Goal: Information Seeking & Learning: Learn about a topic

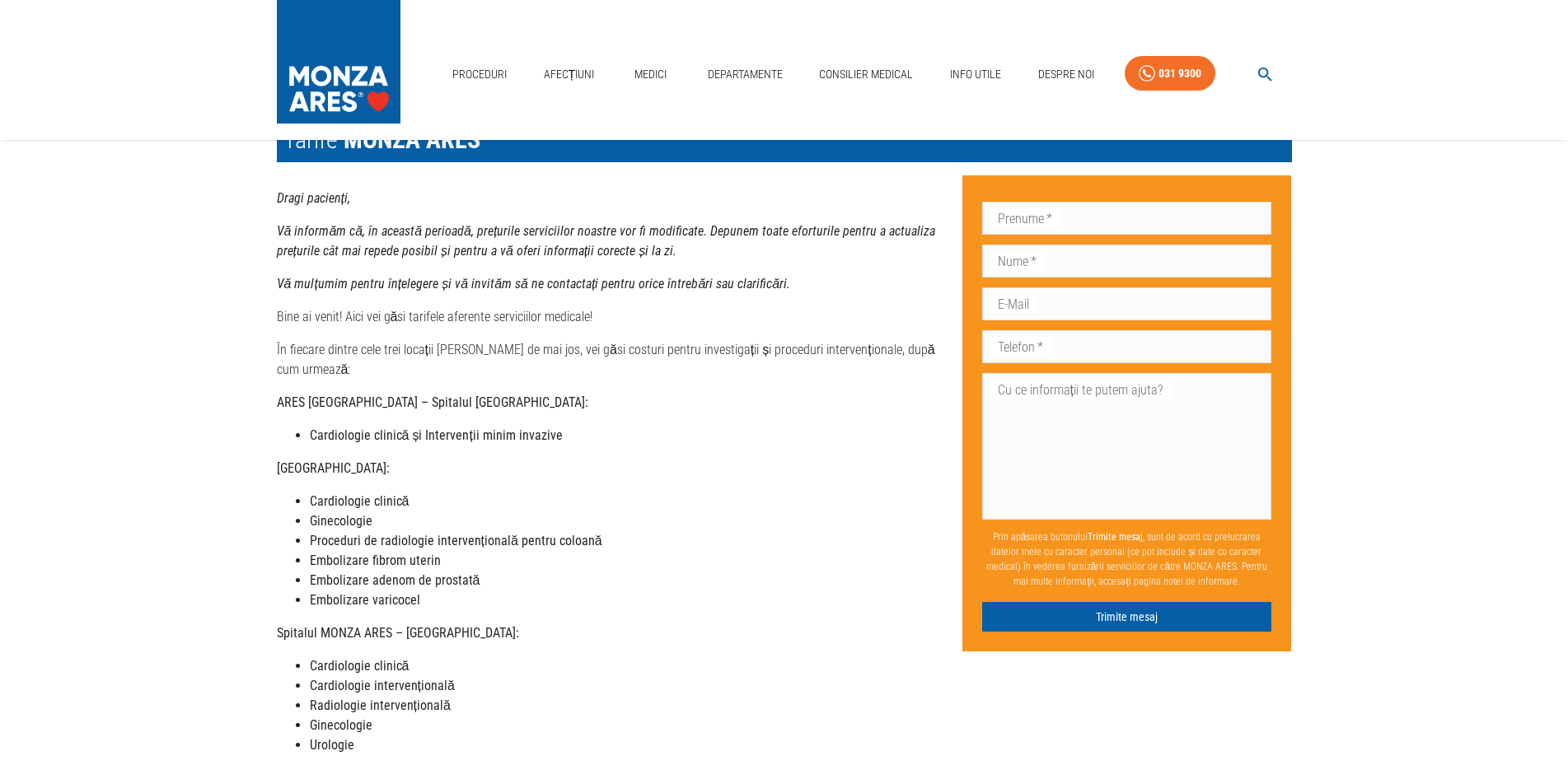
scroll to position [84, 0]
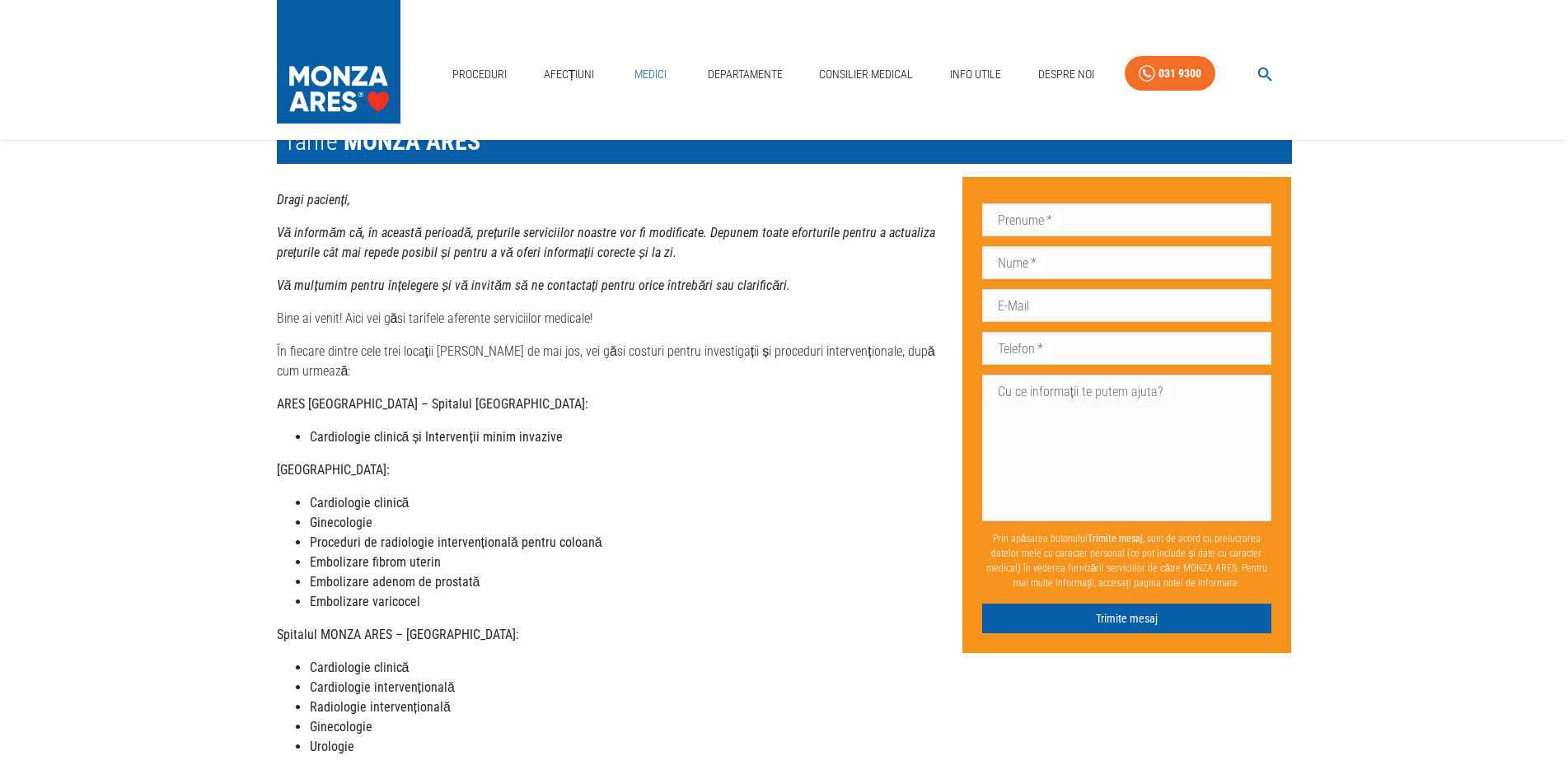
click at [643, 75] on link "Medici" at bounding box center [651, 75] width 53 height 34
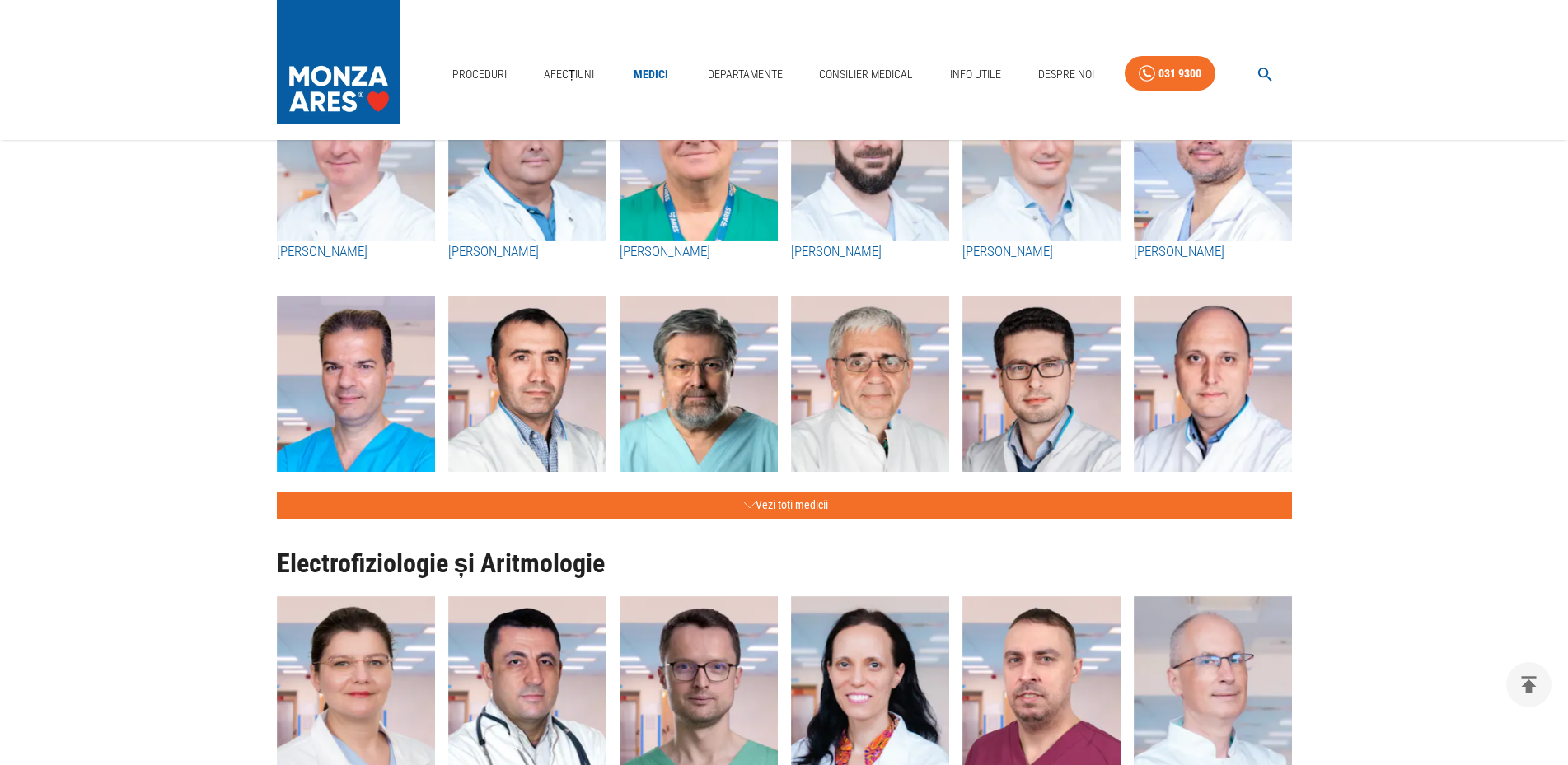
scroll to position [756, 0]
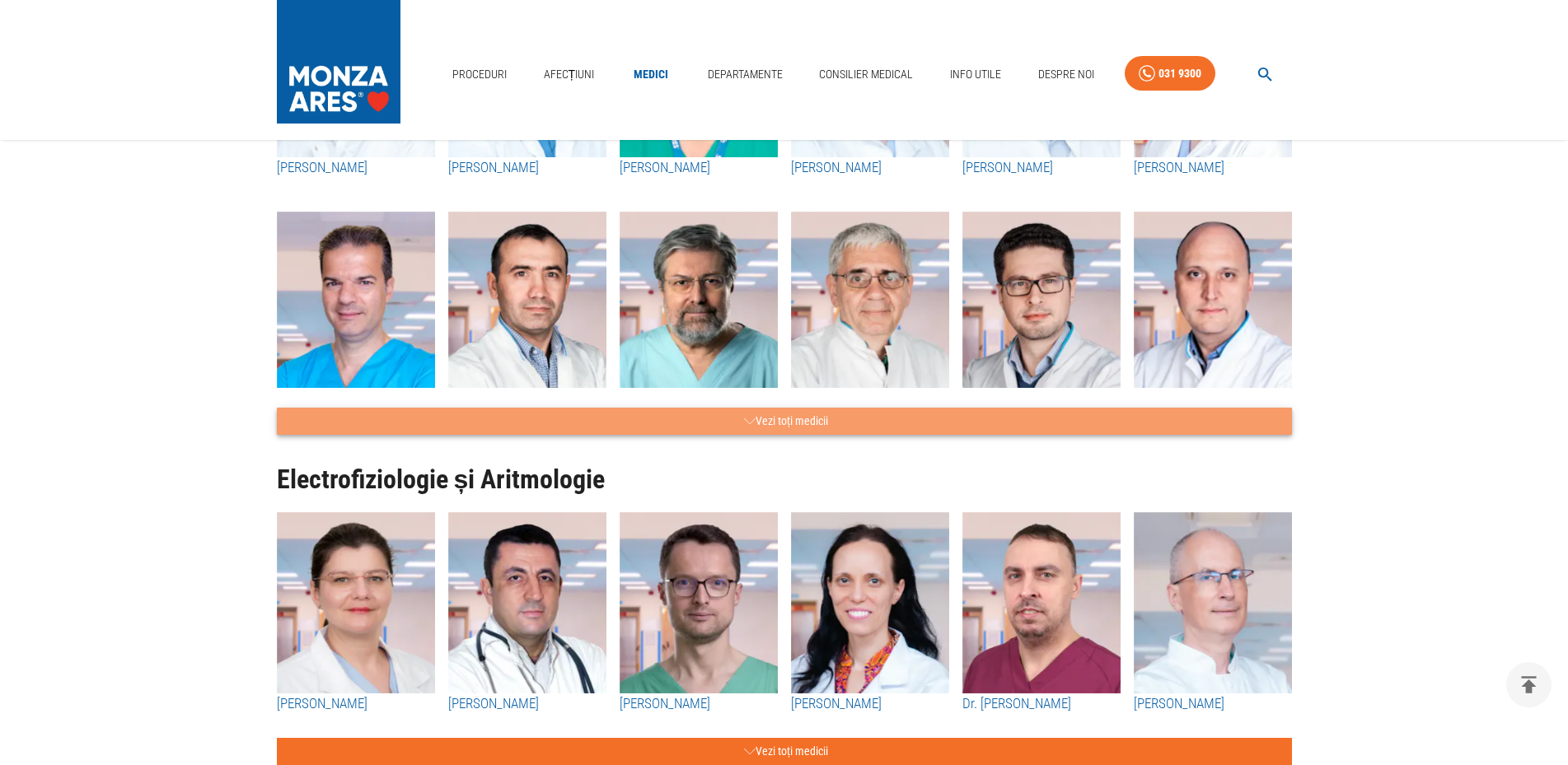
click at [793, 416] on button "Vezi toți medicii" at bounding box center [784, 420] width 1015 height 27
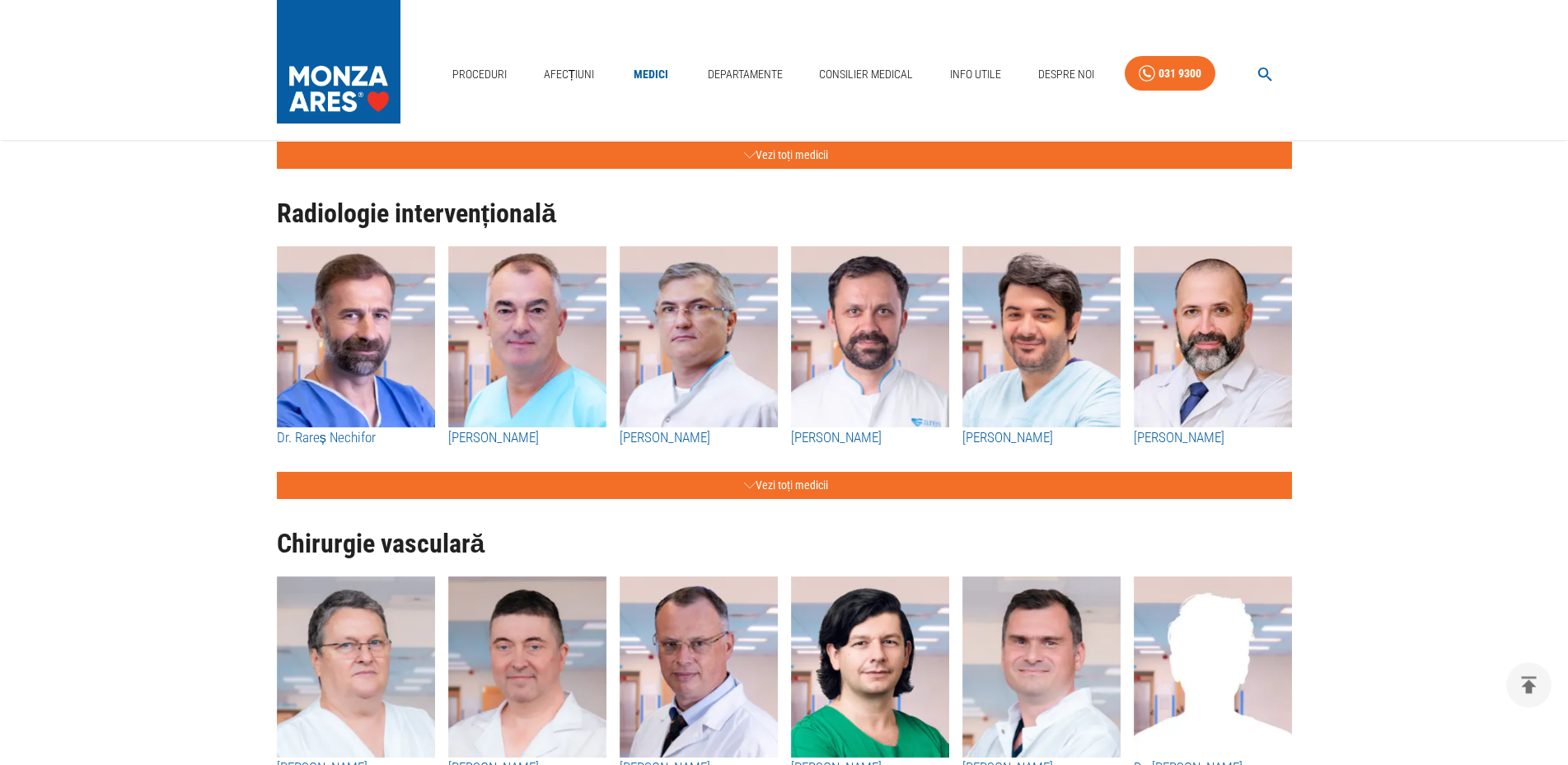
scroll to position [3109, 0]
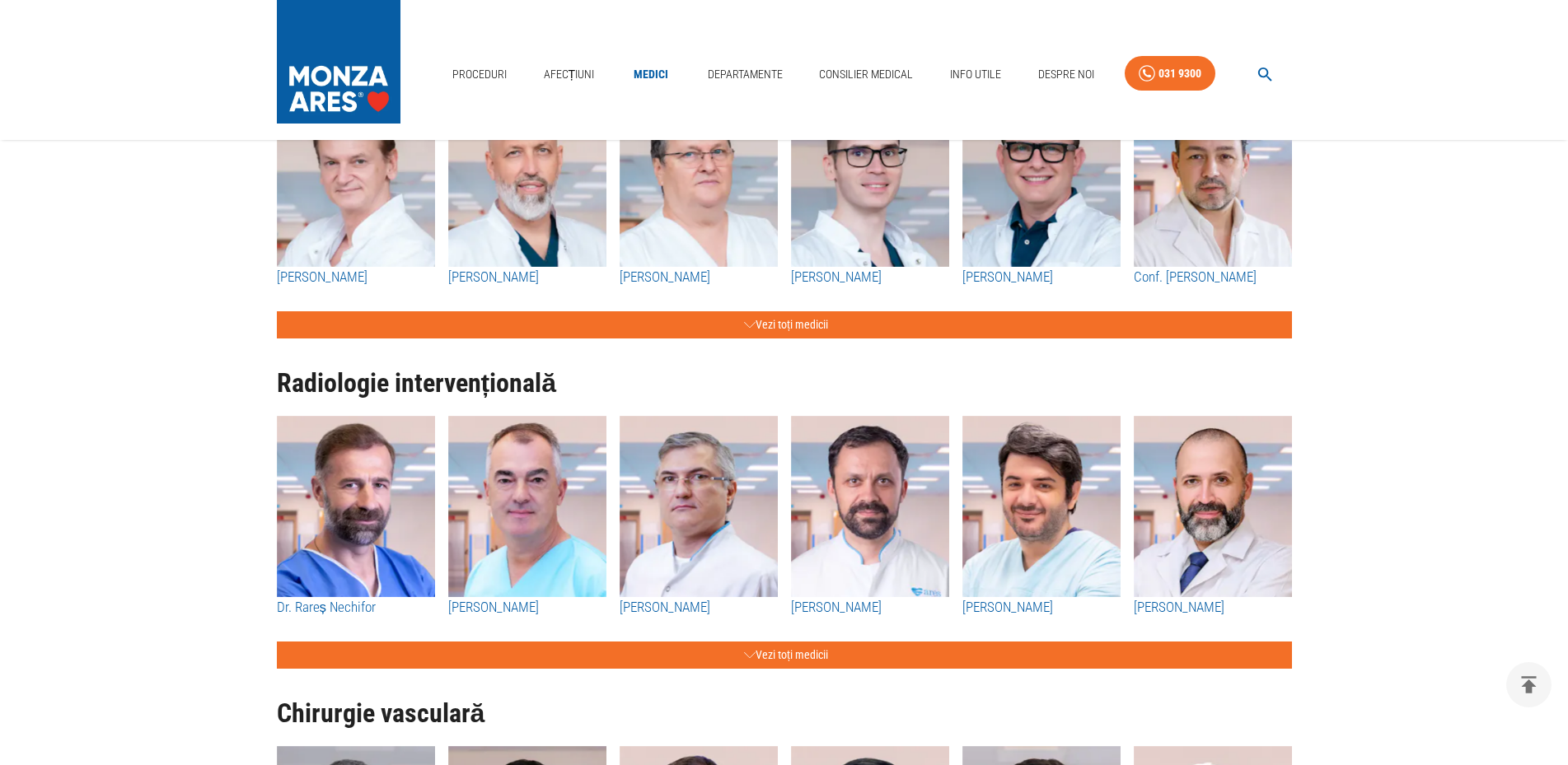
click at [356, 444] on img "button" at bounding box center [356, 507] width 158 height 181
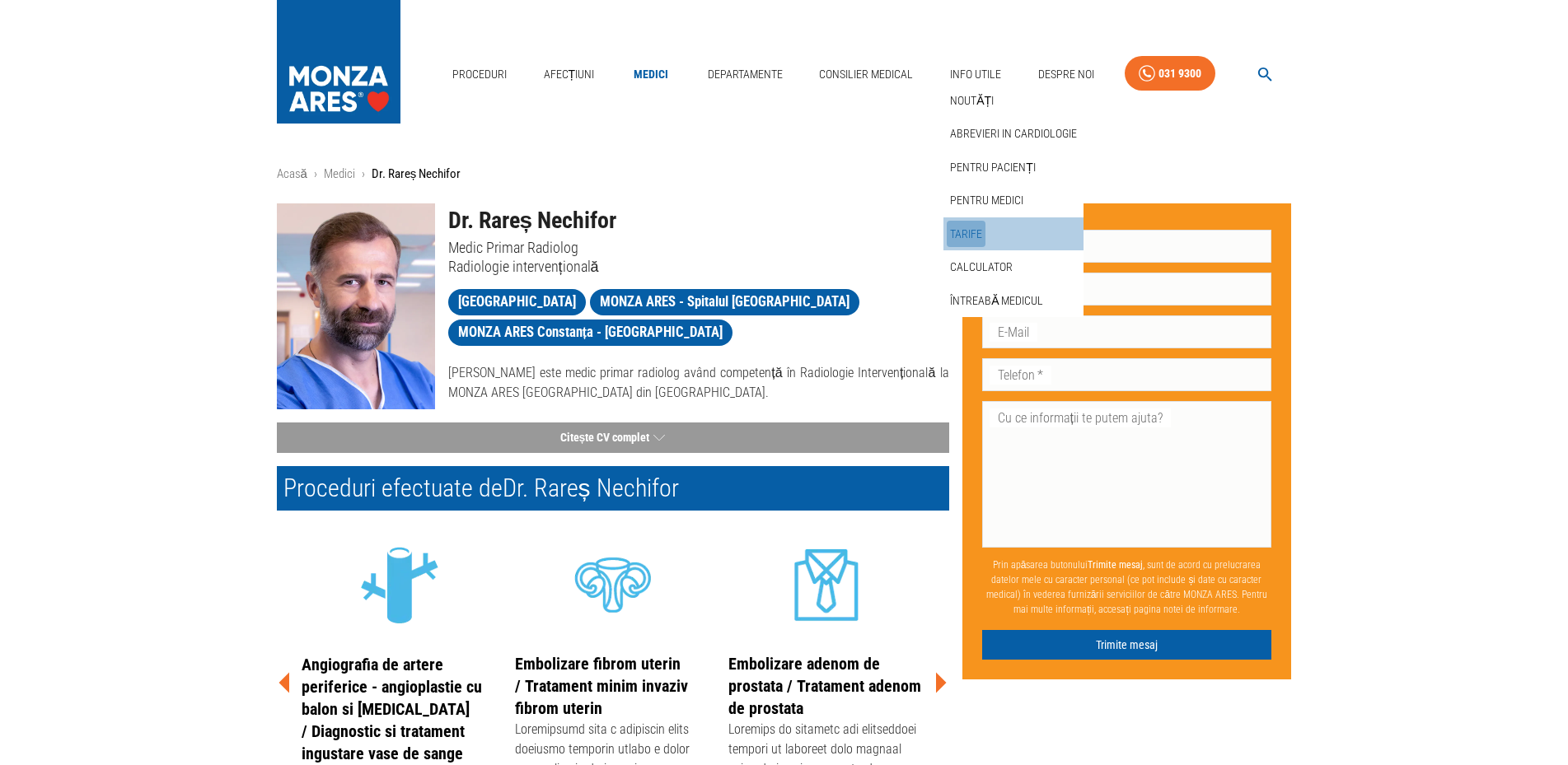
click at [955, 232] on link "Tarife" at bounding box center [965, 234] width 39 height 27
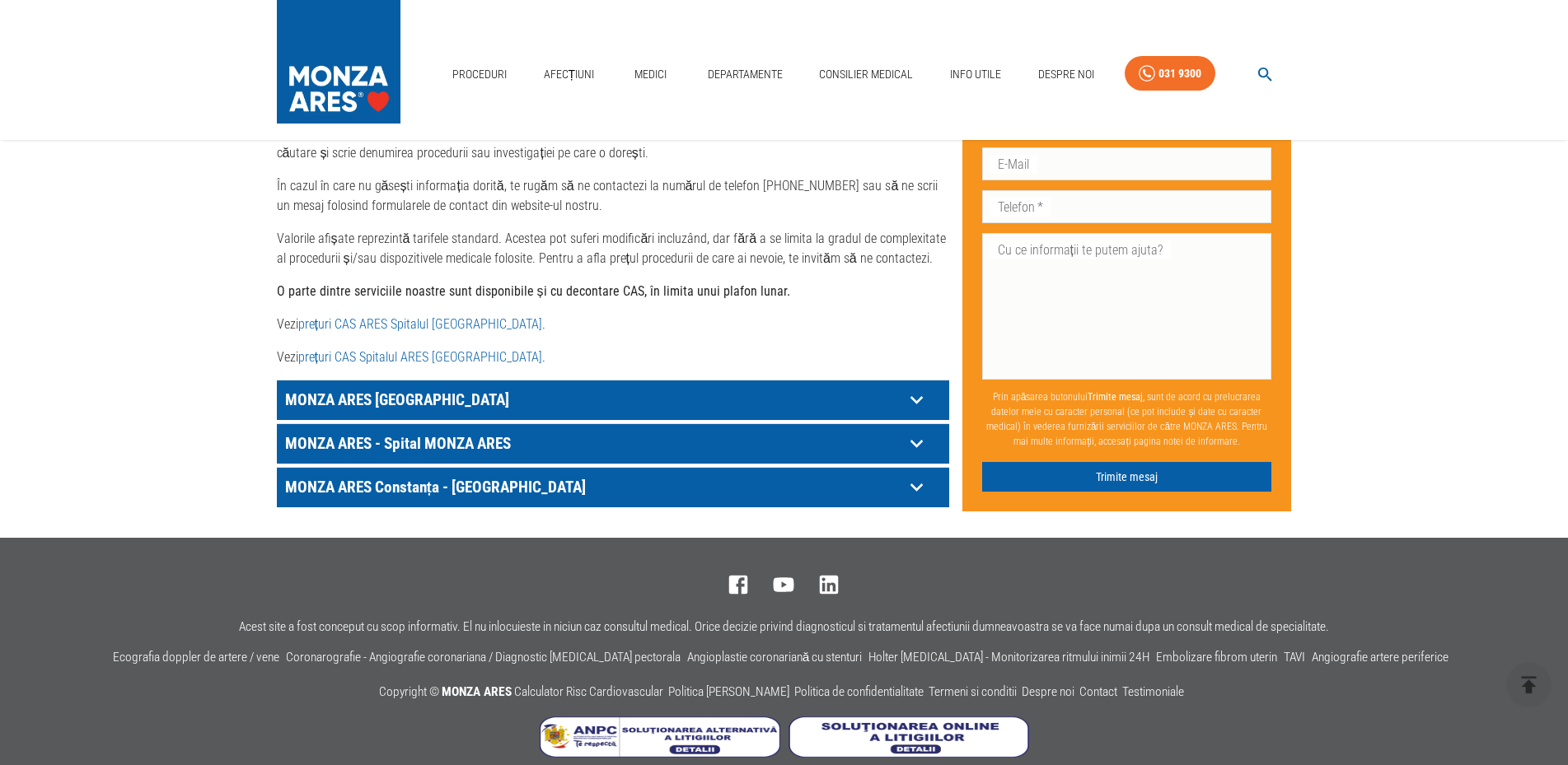
scroll to position [805, 0]
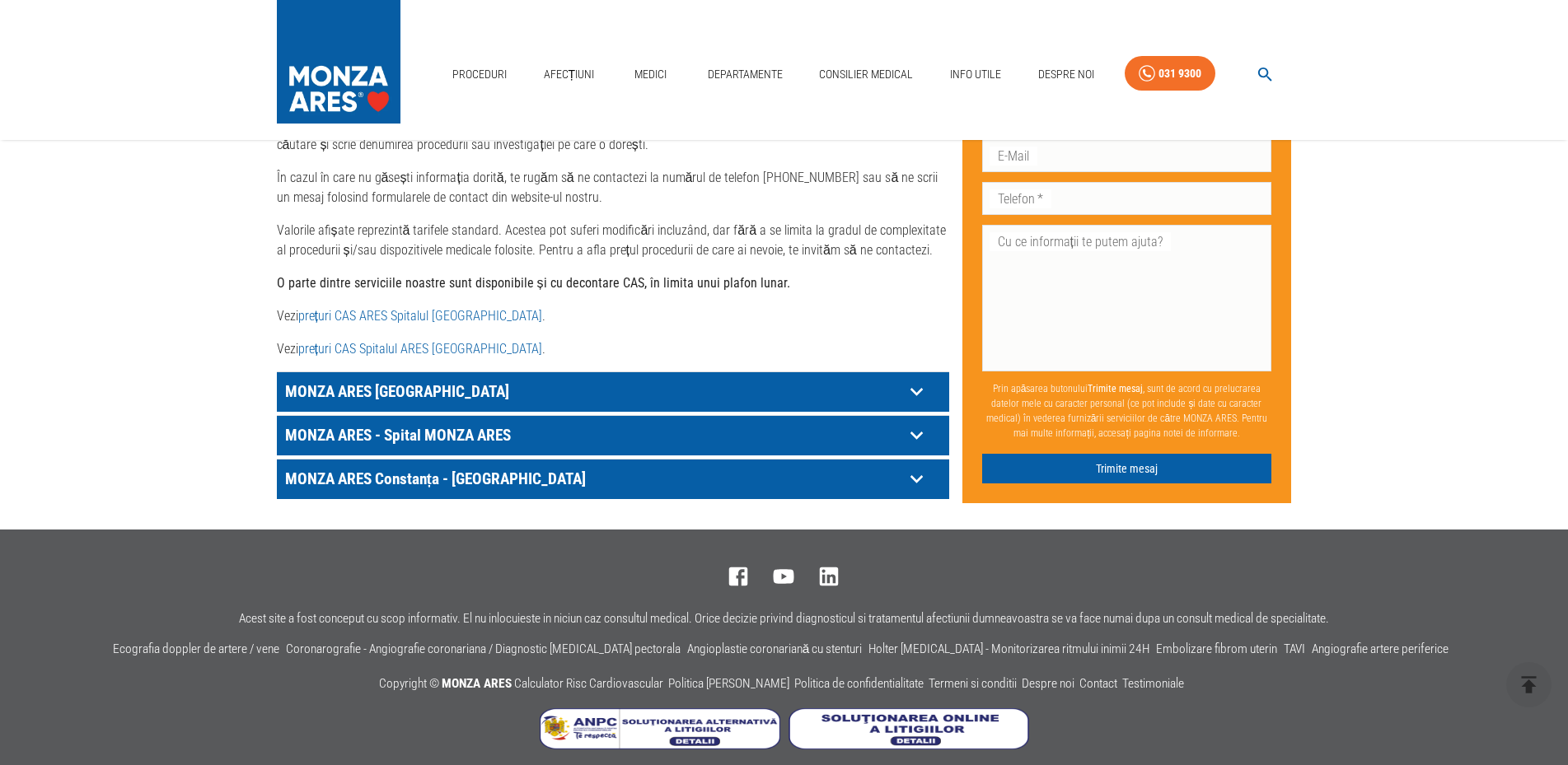
click at [440, 308] on link "prețuri CAS ARES Spitalul Monza" at bounding box center [419, 316] width 244 height 16
click at [406, 308] on link "prețuri CAS ARES Spitalul Monza" at bounding box center [419, 316] width 244 height 16
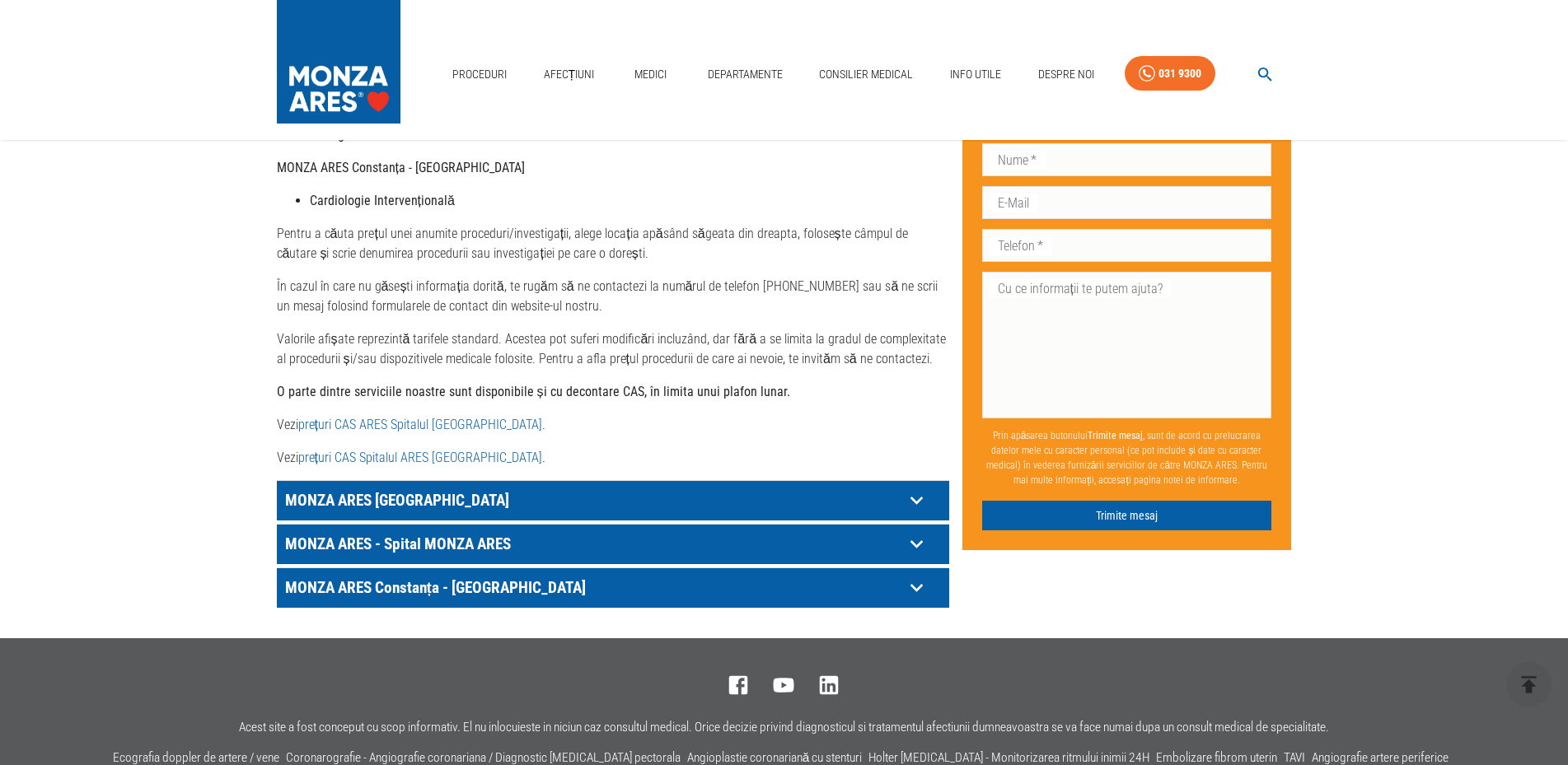
scroll to position [637, 0]
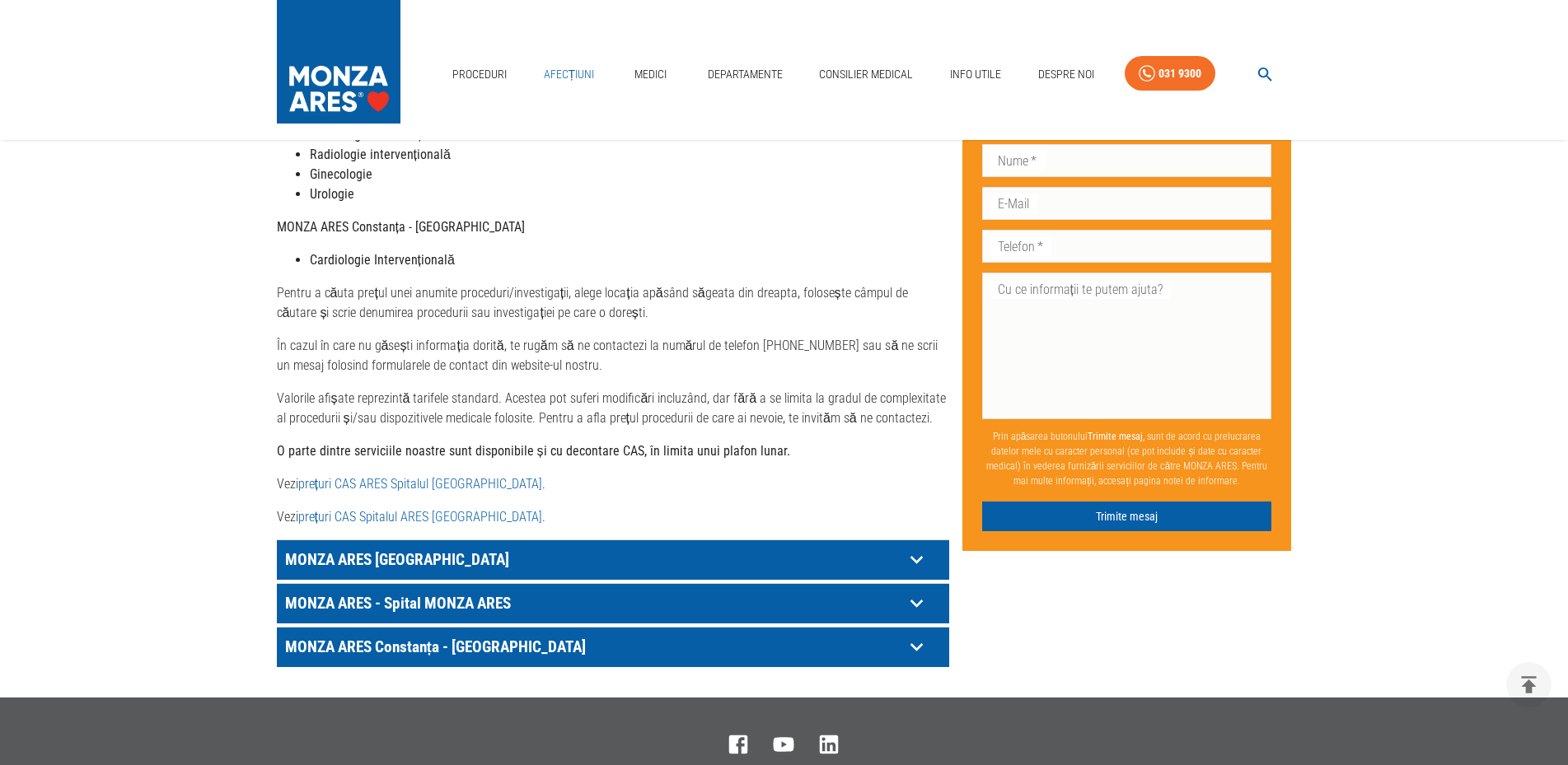
click at [578, 80] on link "Afecțiuni" at bounding box center [569, 75] width 64 height 34
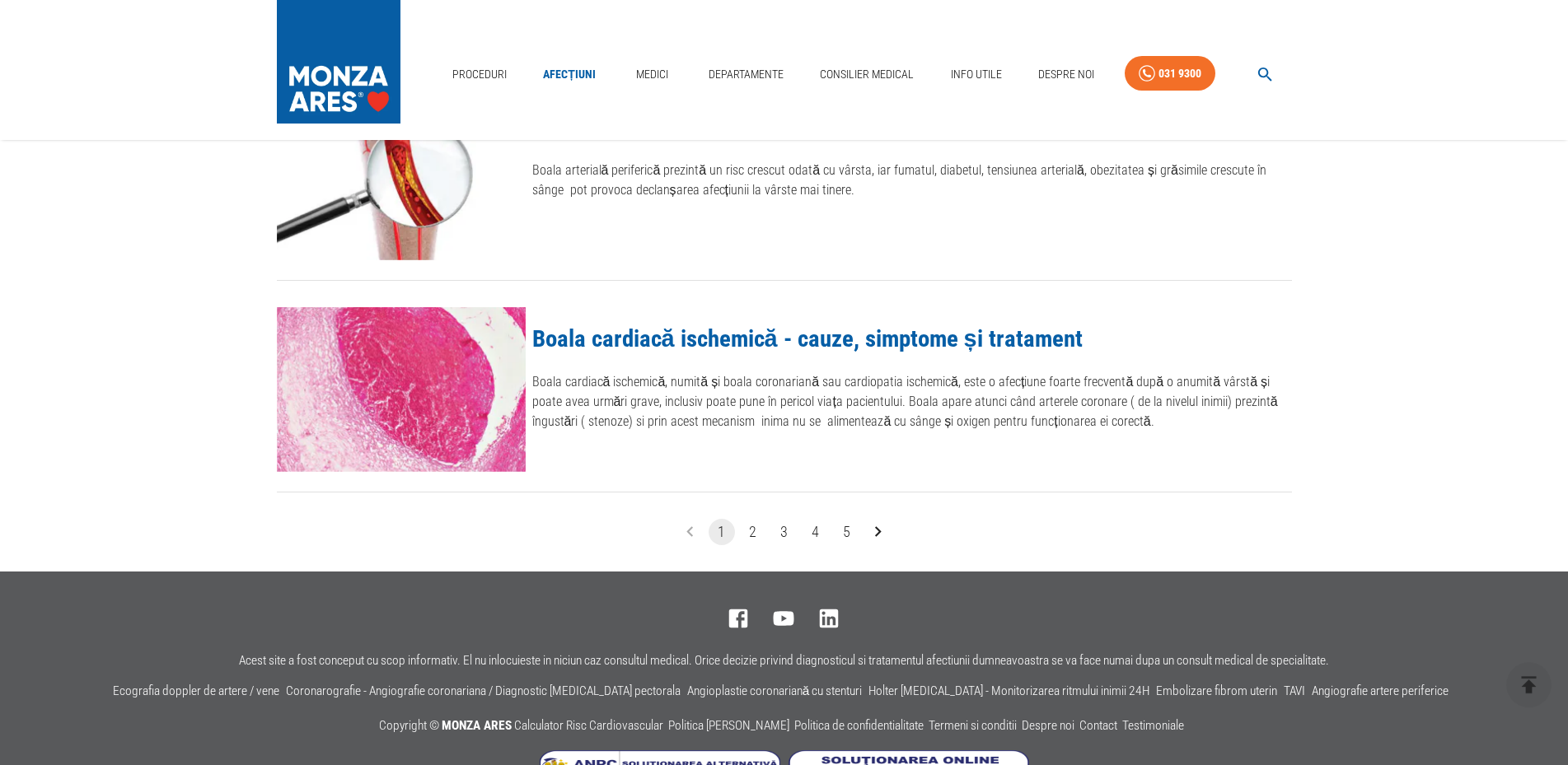
scroll to position [1928, 0]
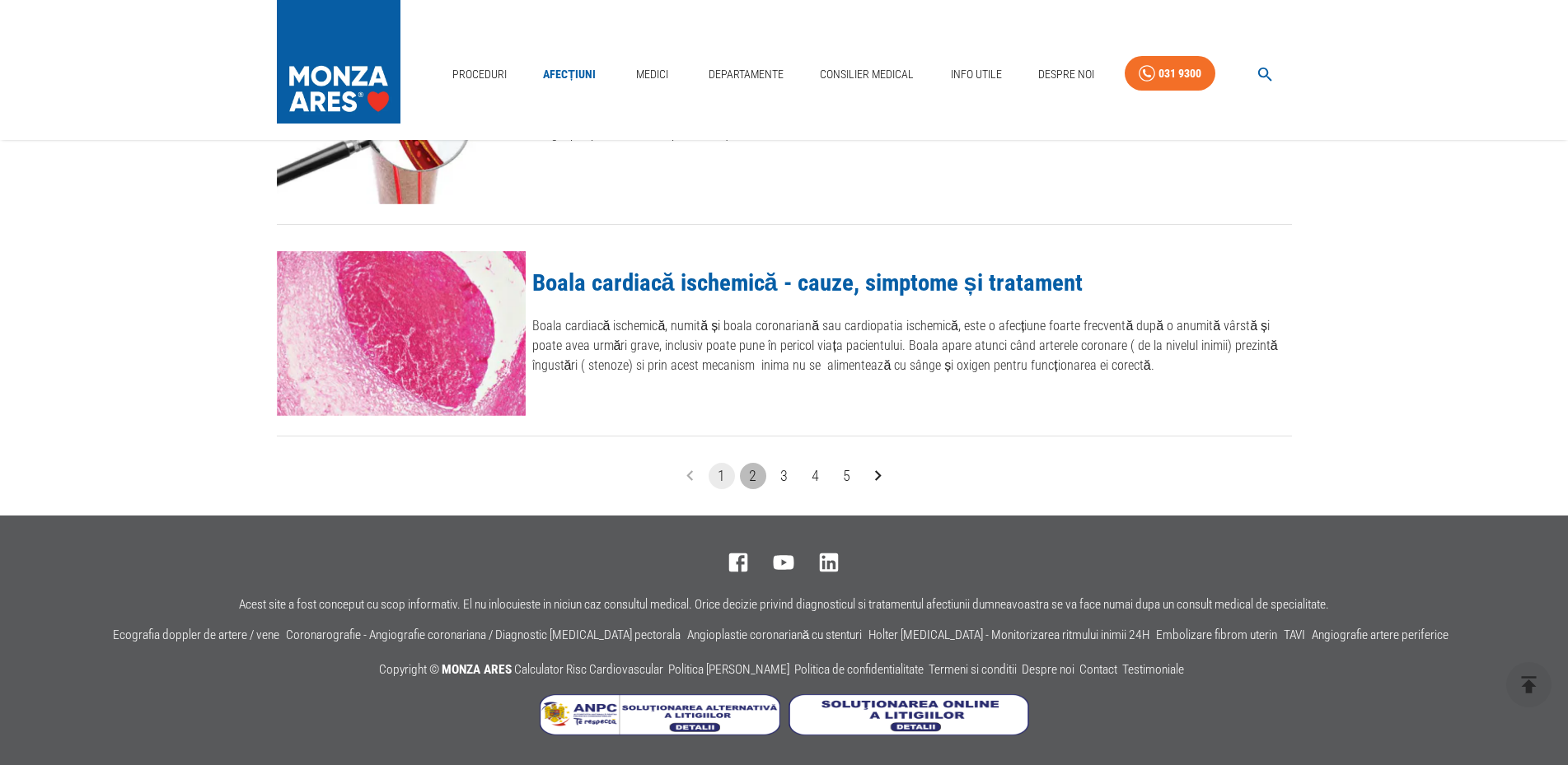
click at [749, 478] on button "2" at bounding box center [753, 476] width 26 height 26
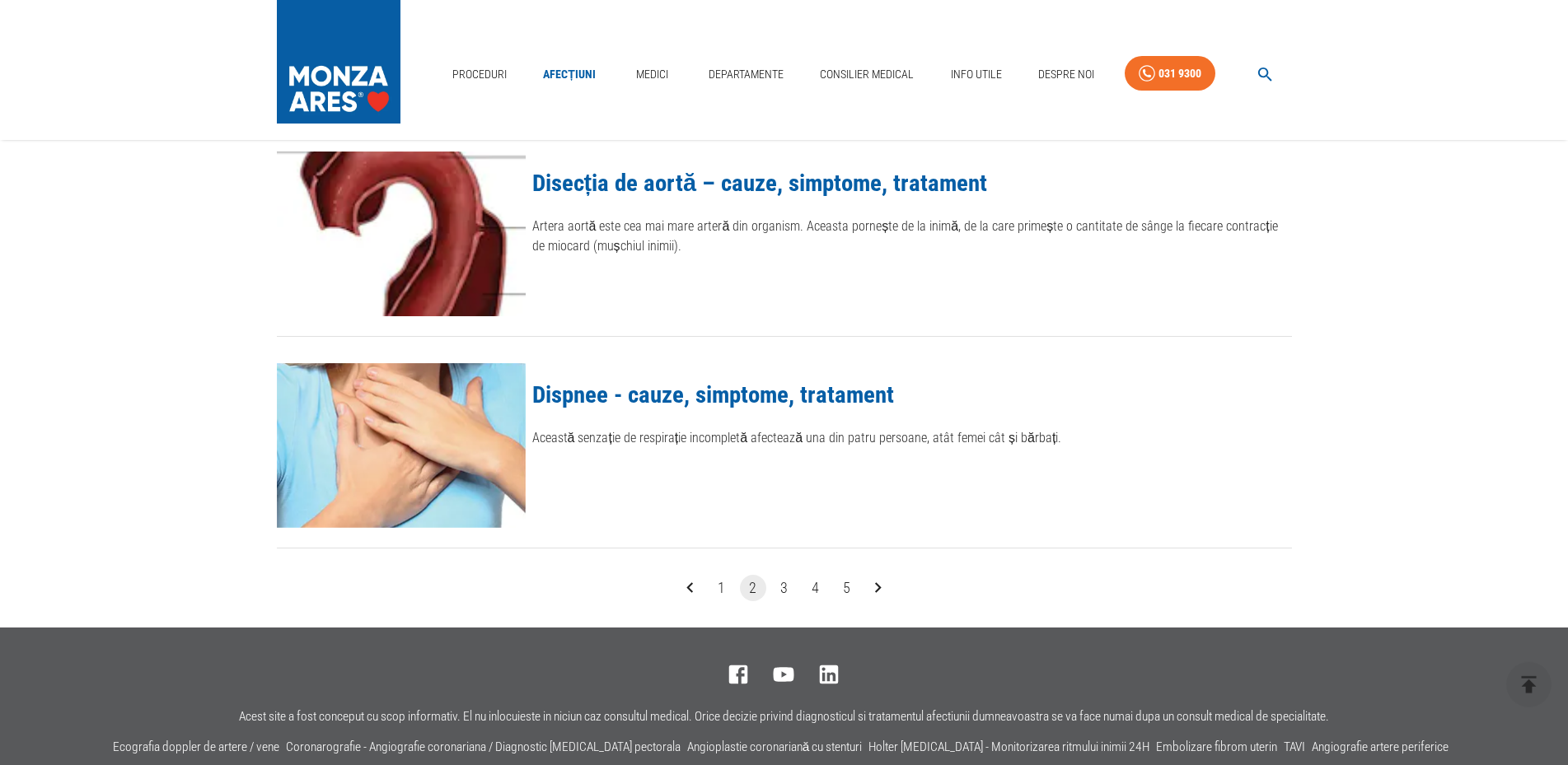
scroll to position [1849, 0]
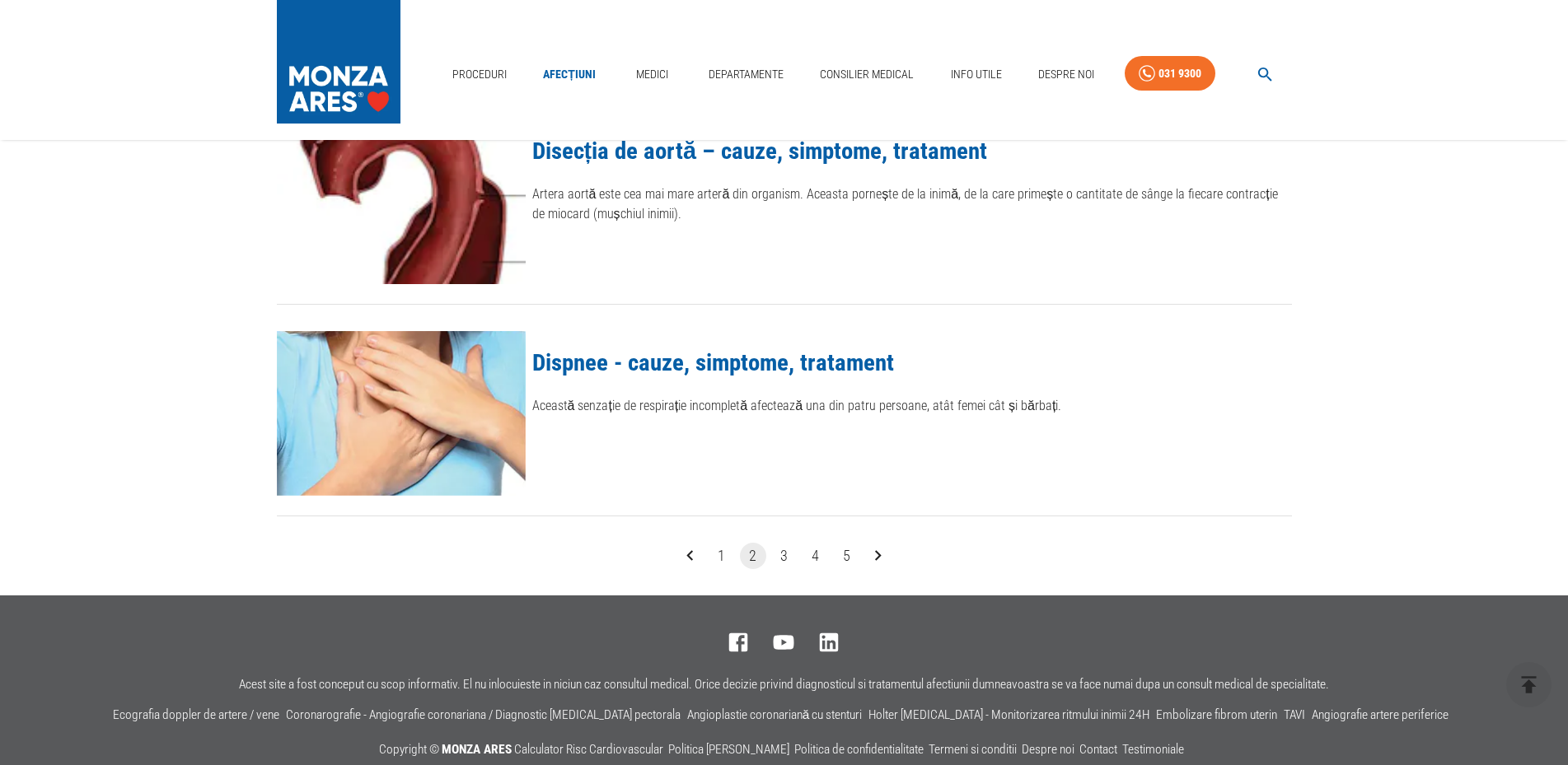
click at [782, 553] on button "3" at bounding box center [784, 556] width 26 height 26
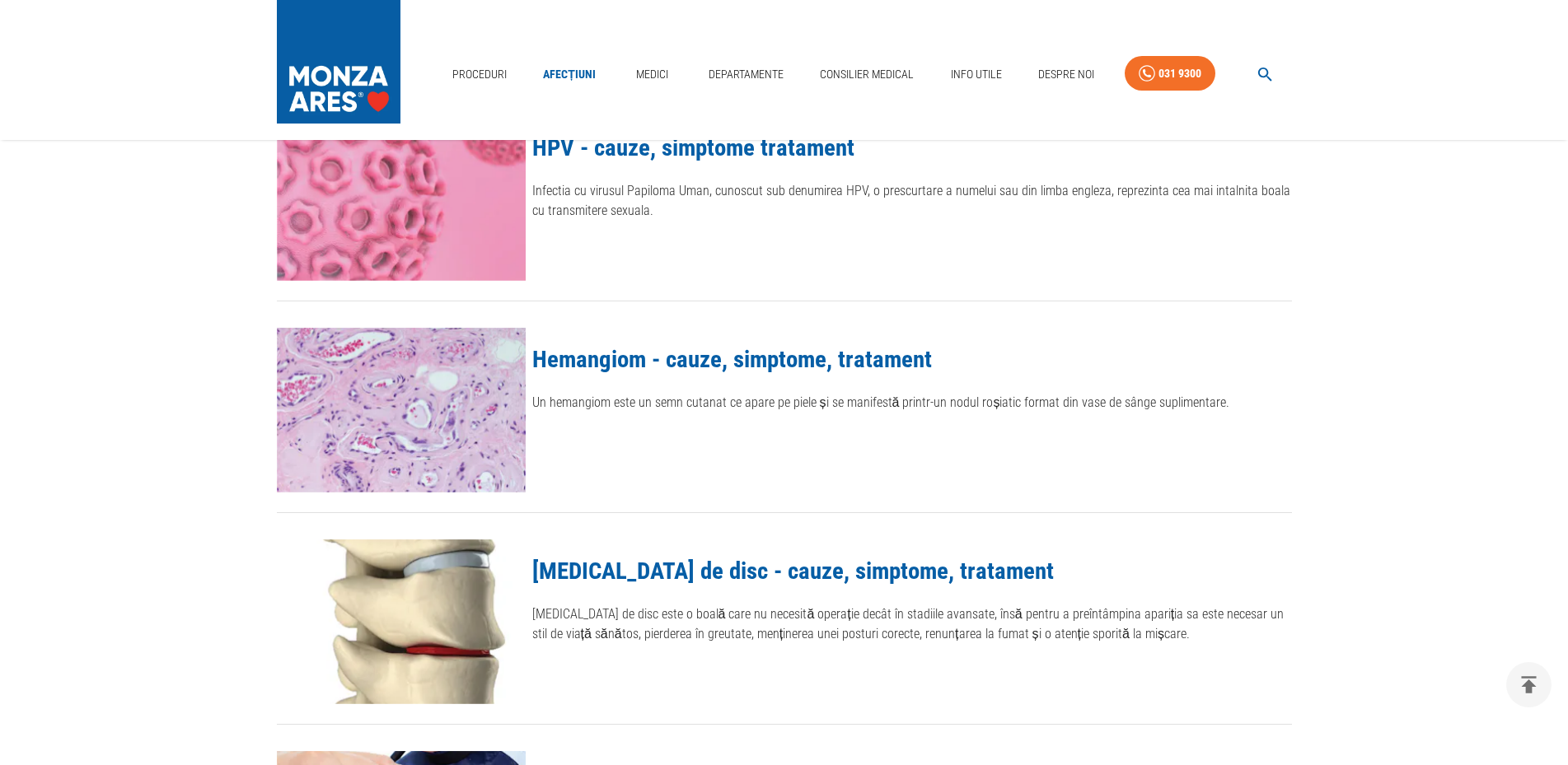
scroll to position [1680, 0]
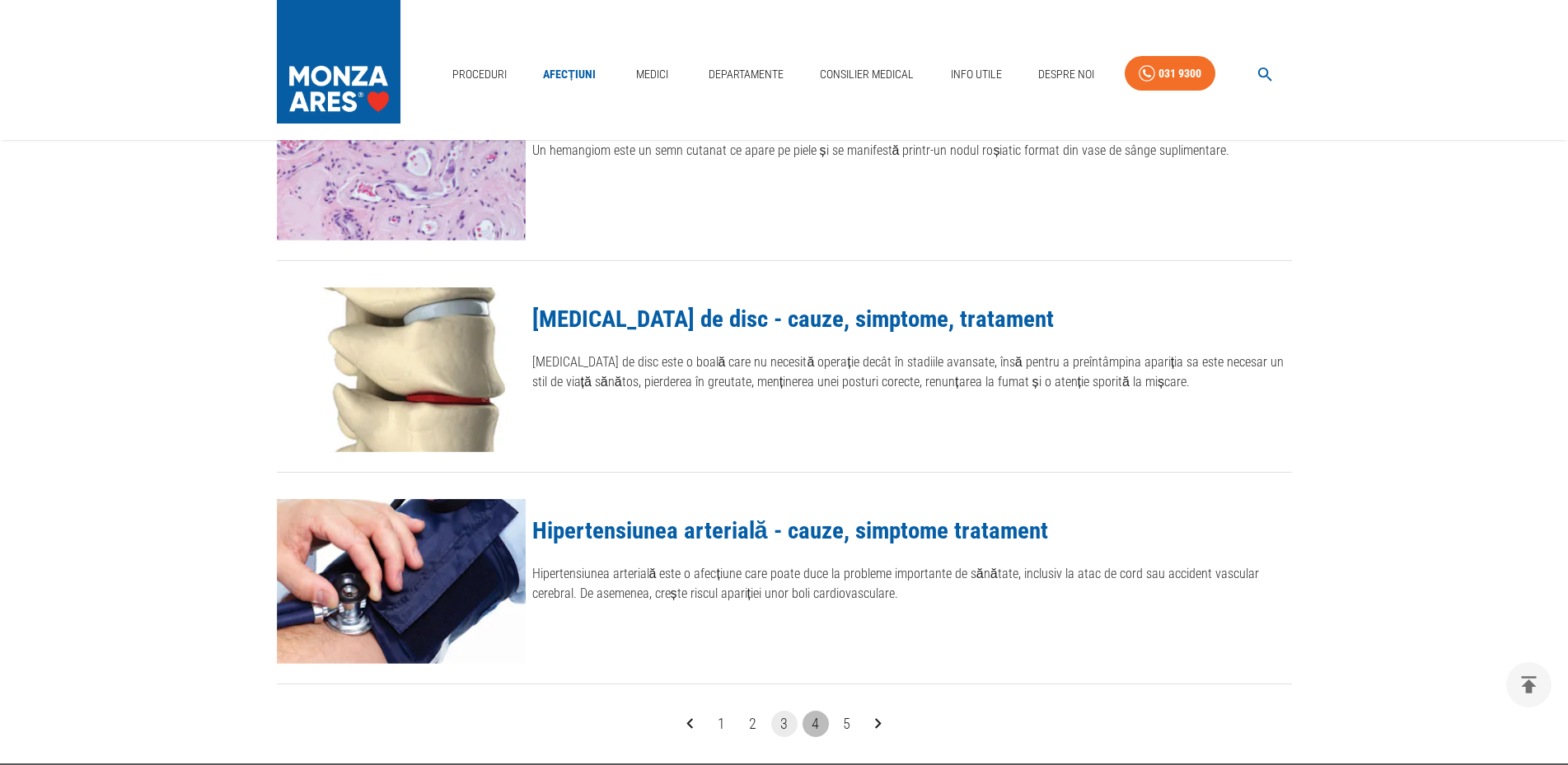
click at [818, 726] on button "4" at bounding box center [815, 724] width 26 height 26
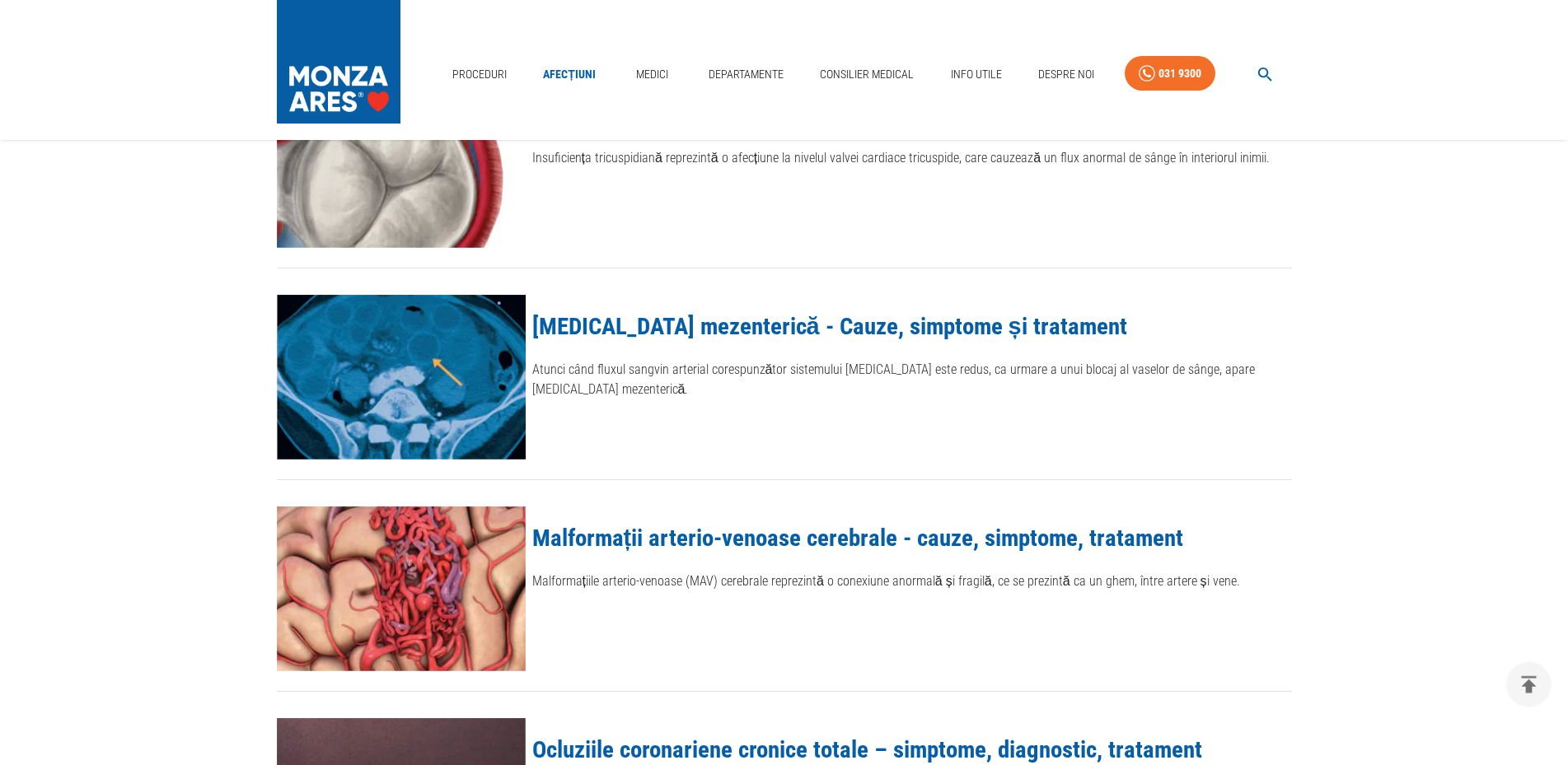
scroll to position [924, 0]
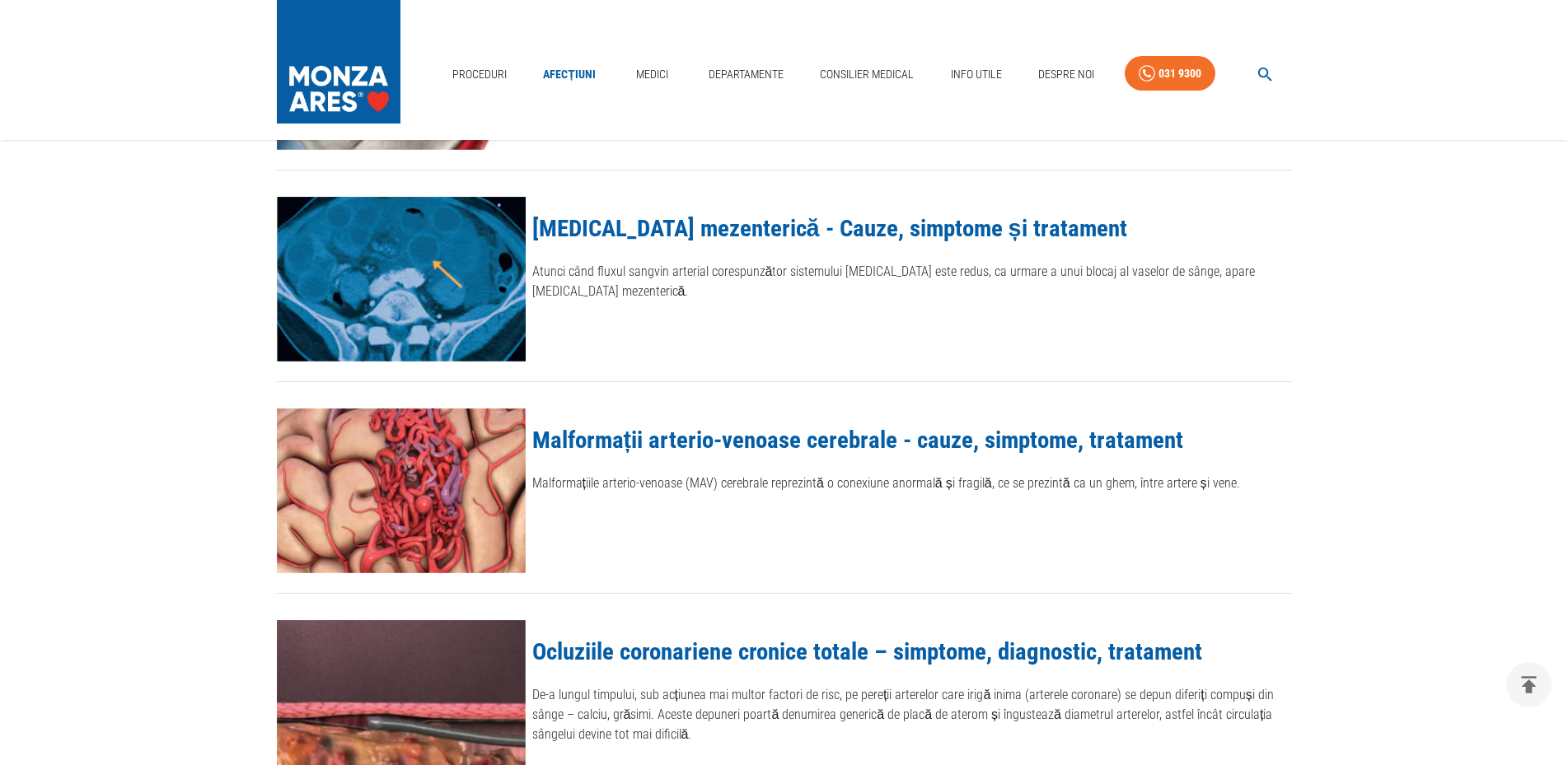
click at [836, 440] on link "Malformații arterio-venoase cerebrale - cauze, simptome, tratament" at bounding box center [858, 440] width 652 height 28
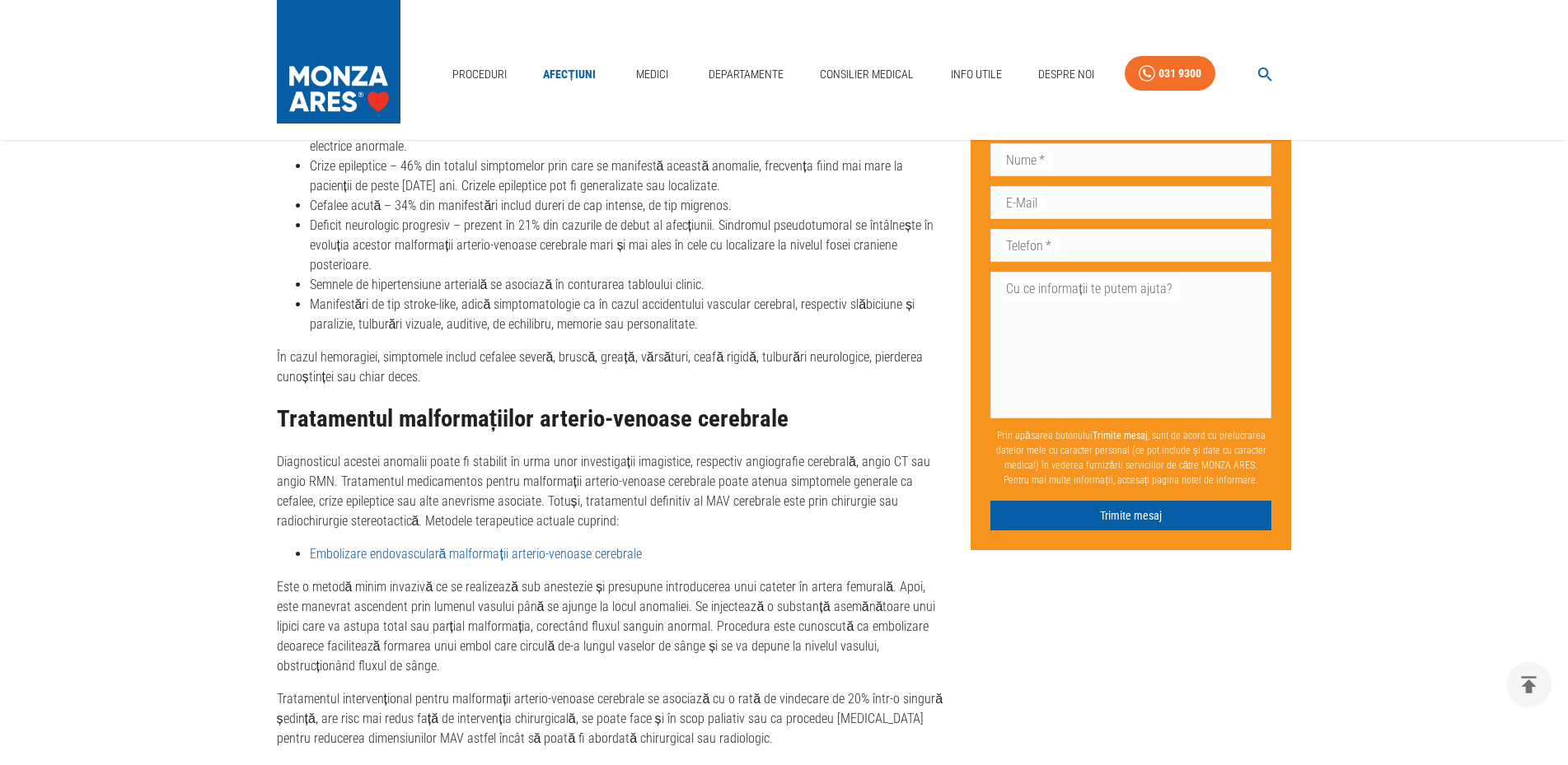
scroll to position [1512, 0]
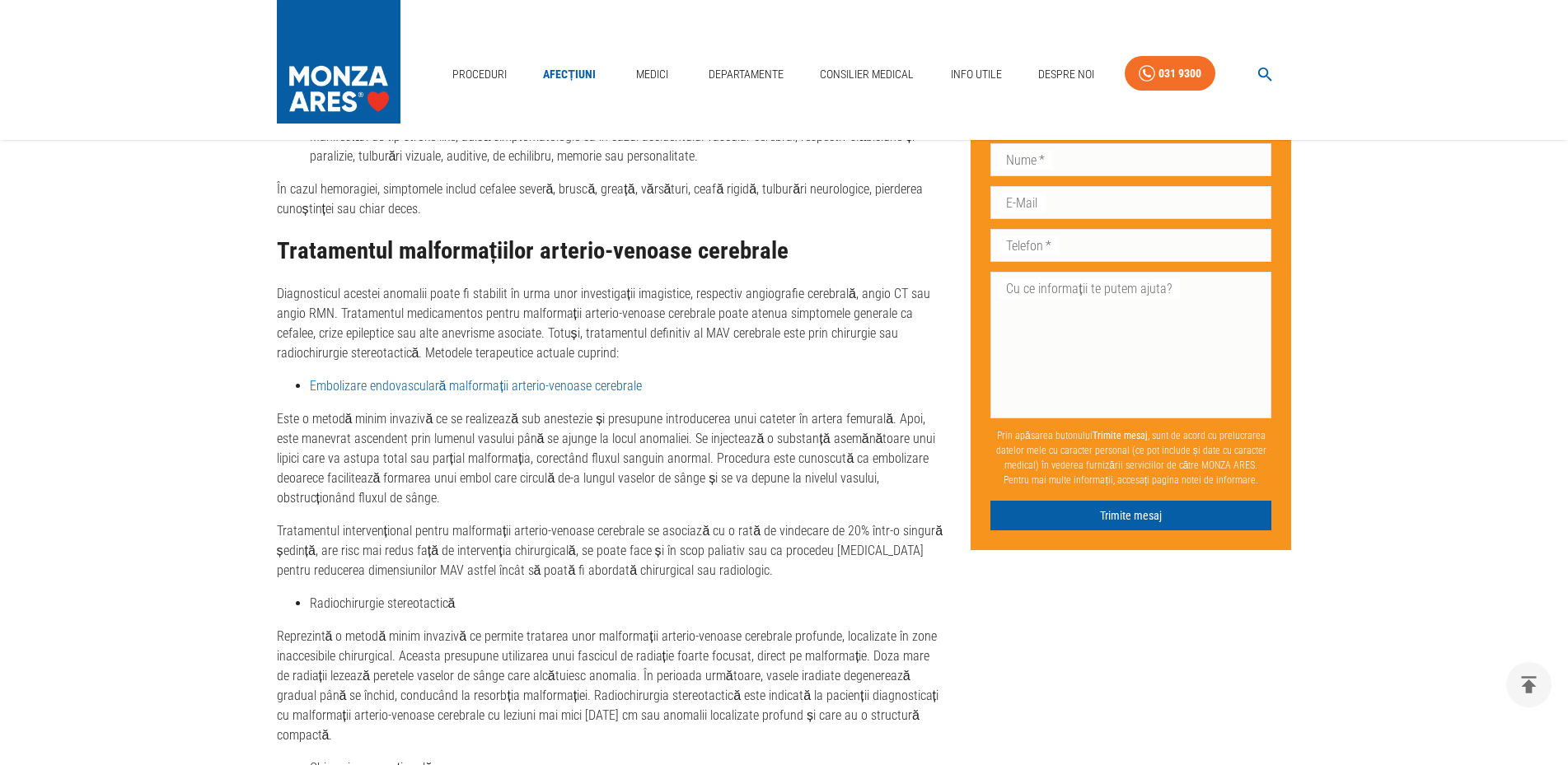
click at [552, 388] on link "Embolizare endovasculară malformații arterio-venoase cerebrale" at bounding box center [475, 386] width 332 height 16
click at [653, 72] on link "Medici" at bounding box center [652, 75] width 53 height 34
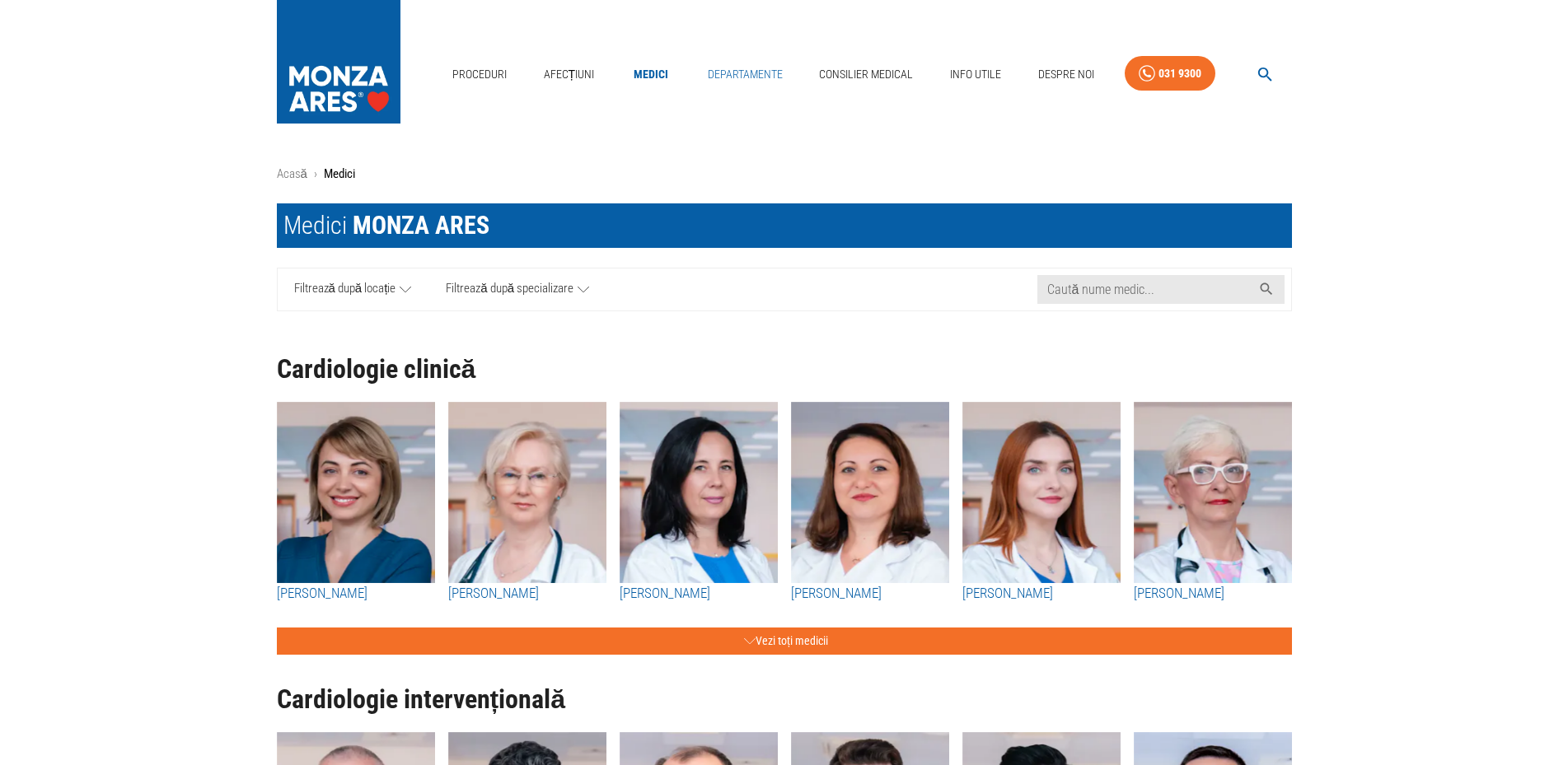
click at [759, 72] on link "Departamente" at bounding box center [745, 75] width 88 height 34
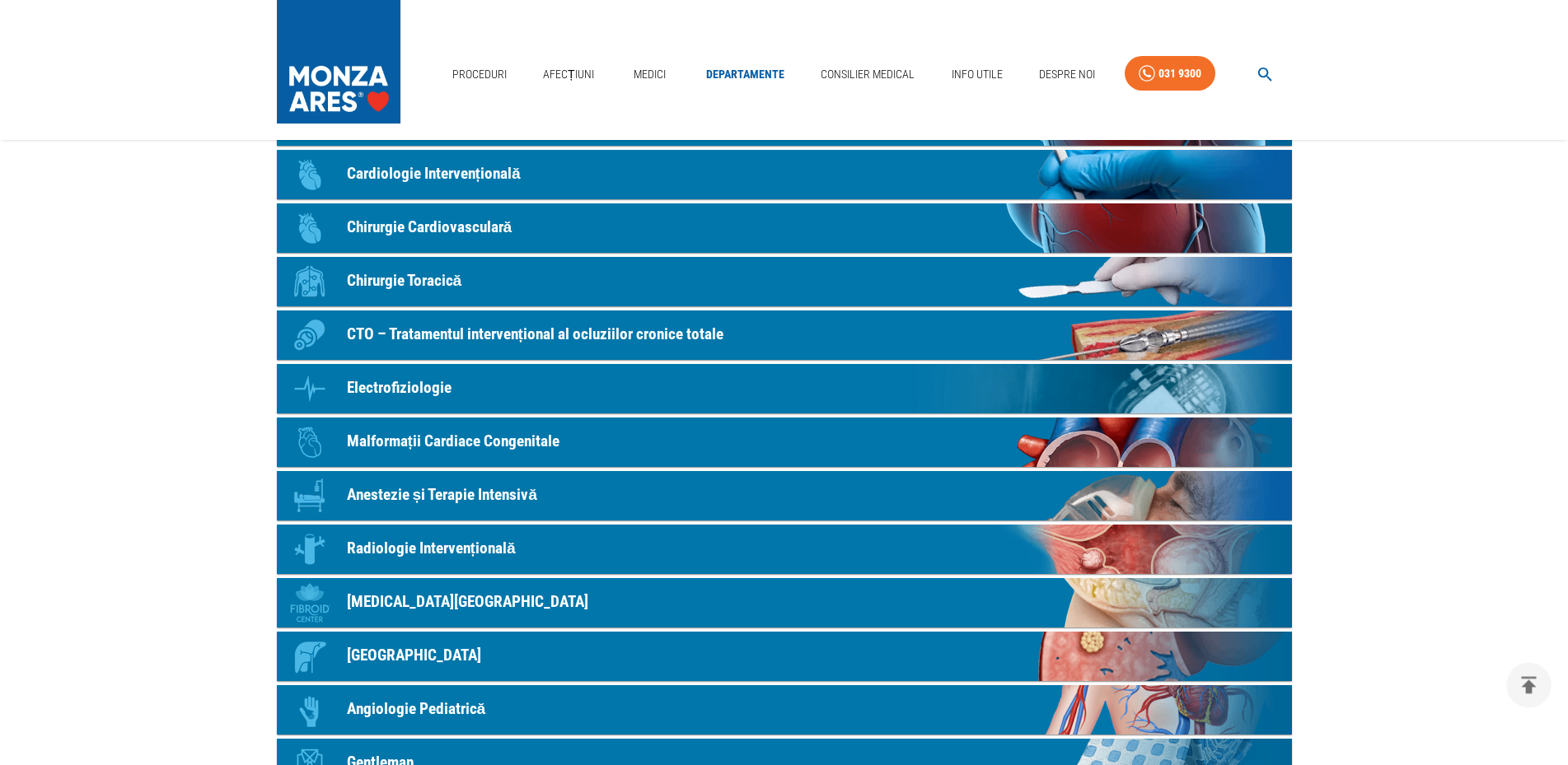
scroll to position [336, 0]
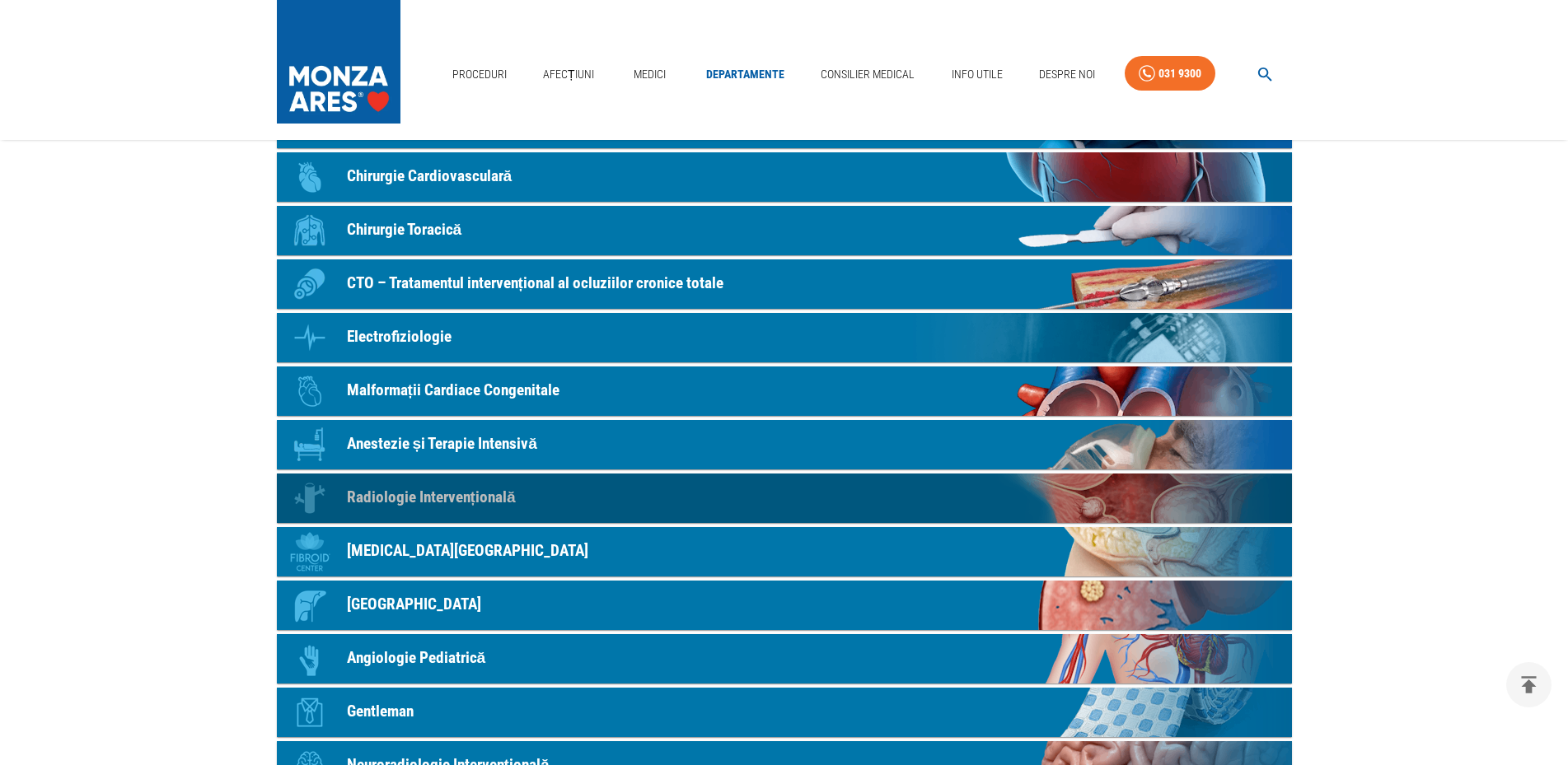
click at [501, 505] on p "Radiologie Intervențională" at bounding box center [431, 498] width 169 height 24
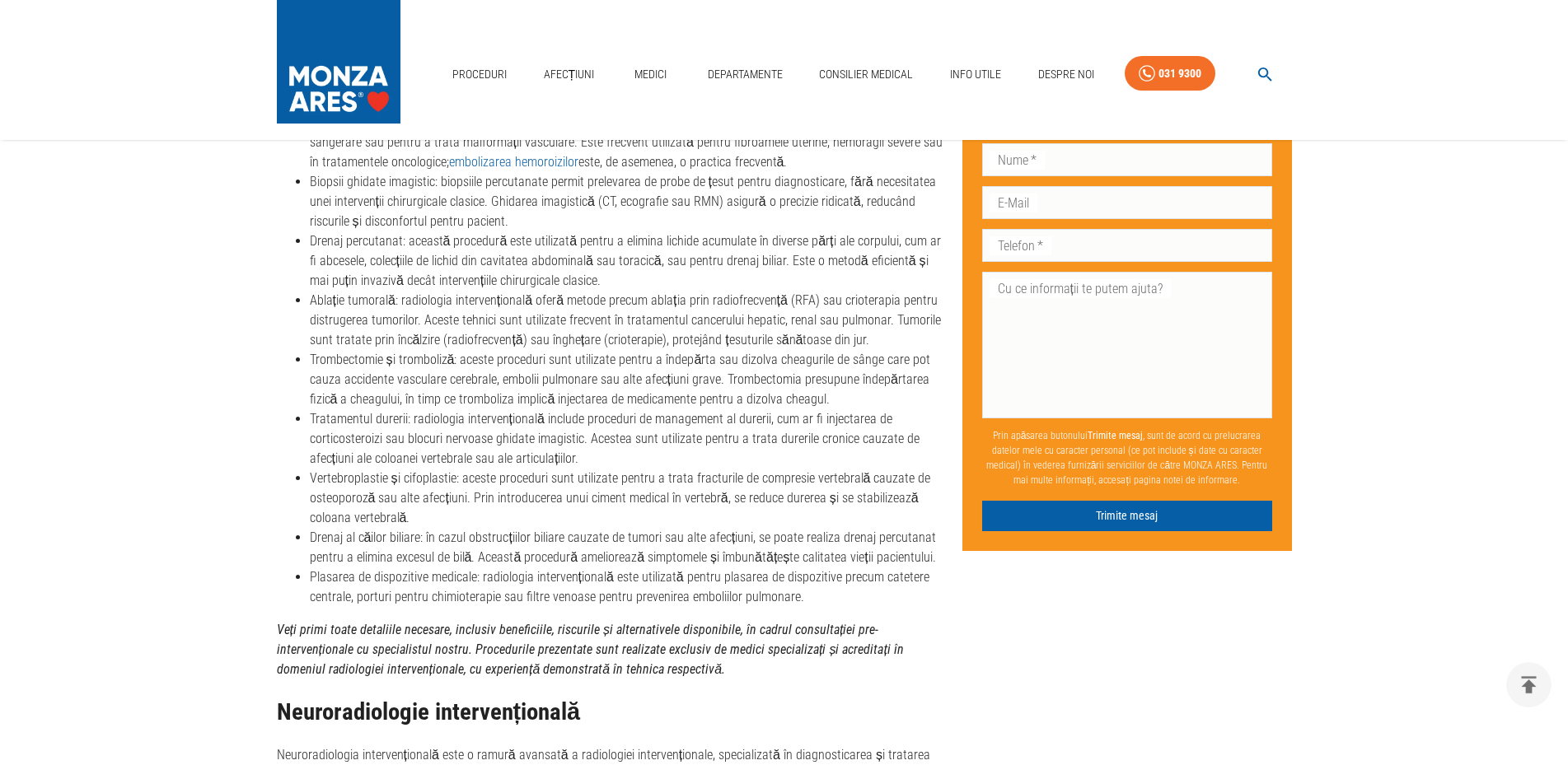
scroll to position [1932, 0]
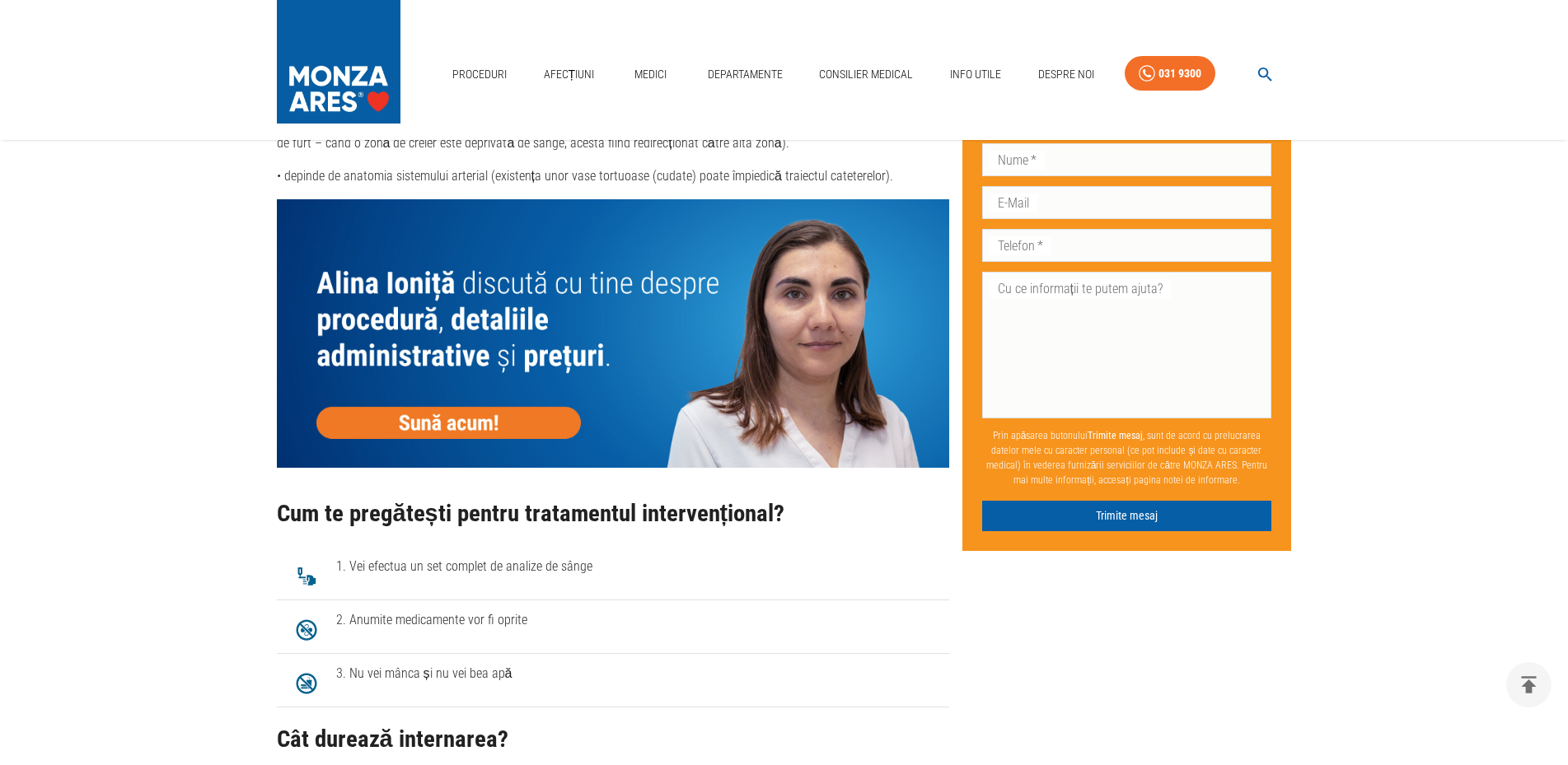
scroll to position [2101, 0]
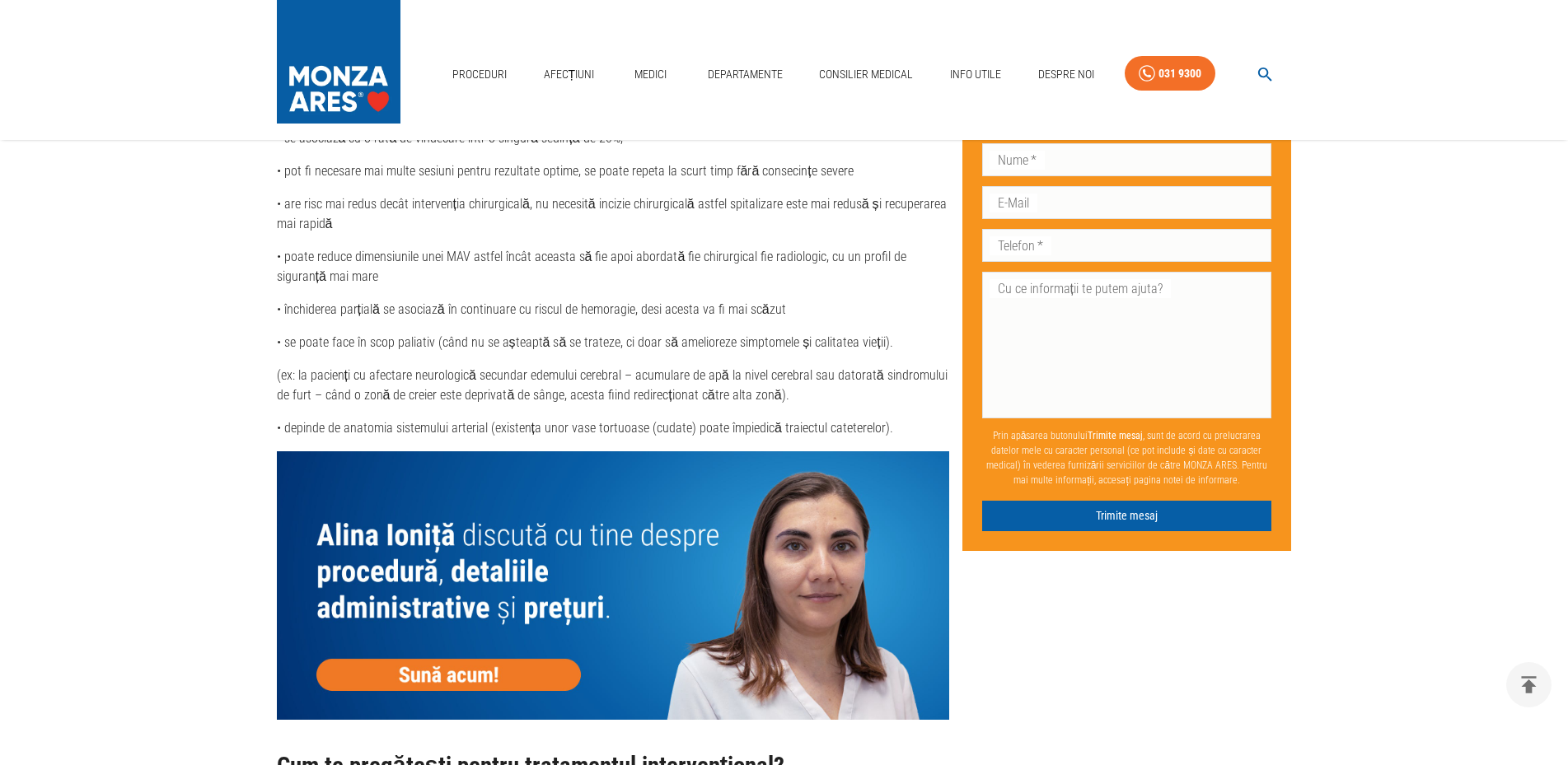
drag, startPoint x: 1581, startPoint y: -4, endPoint x: 1419, endPoint y: 140, distance: 216.7
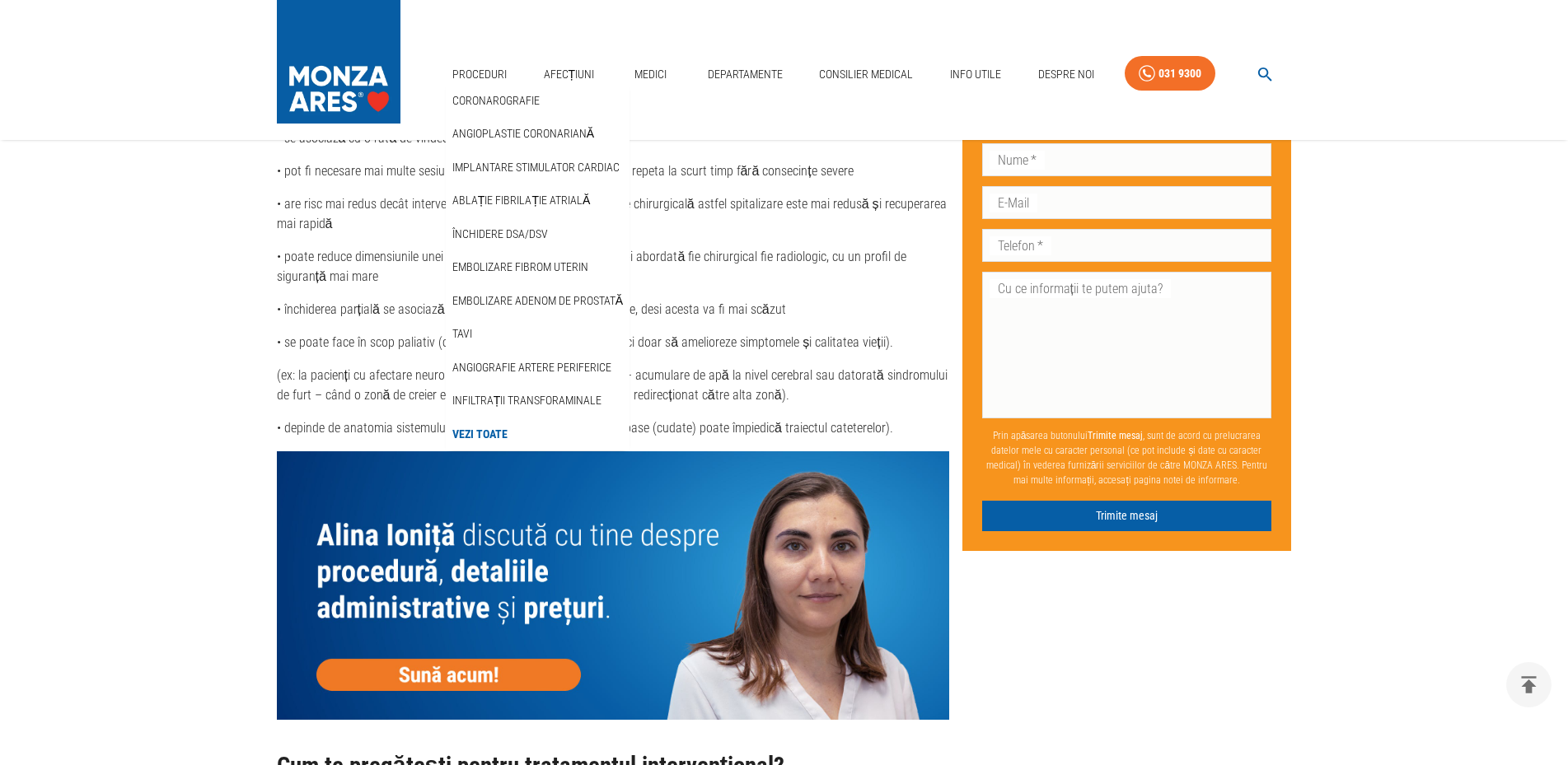
click at [489, 441] on link "Vezi Toate" at bounding box center [480, 434] width 62 height 27
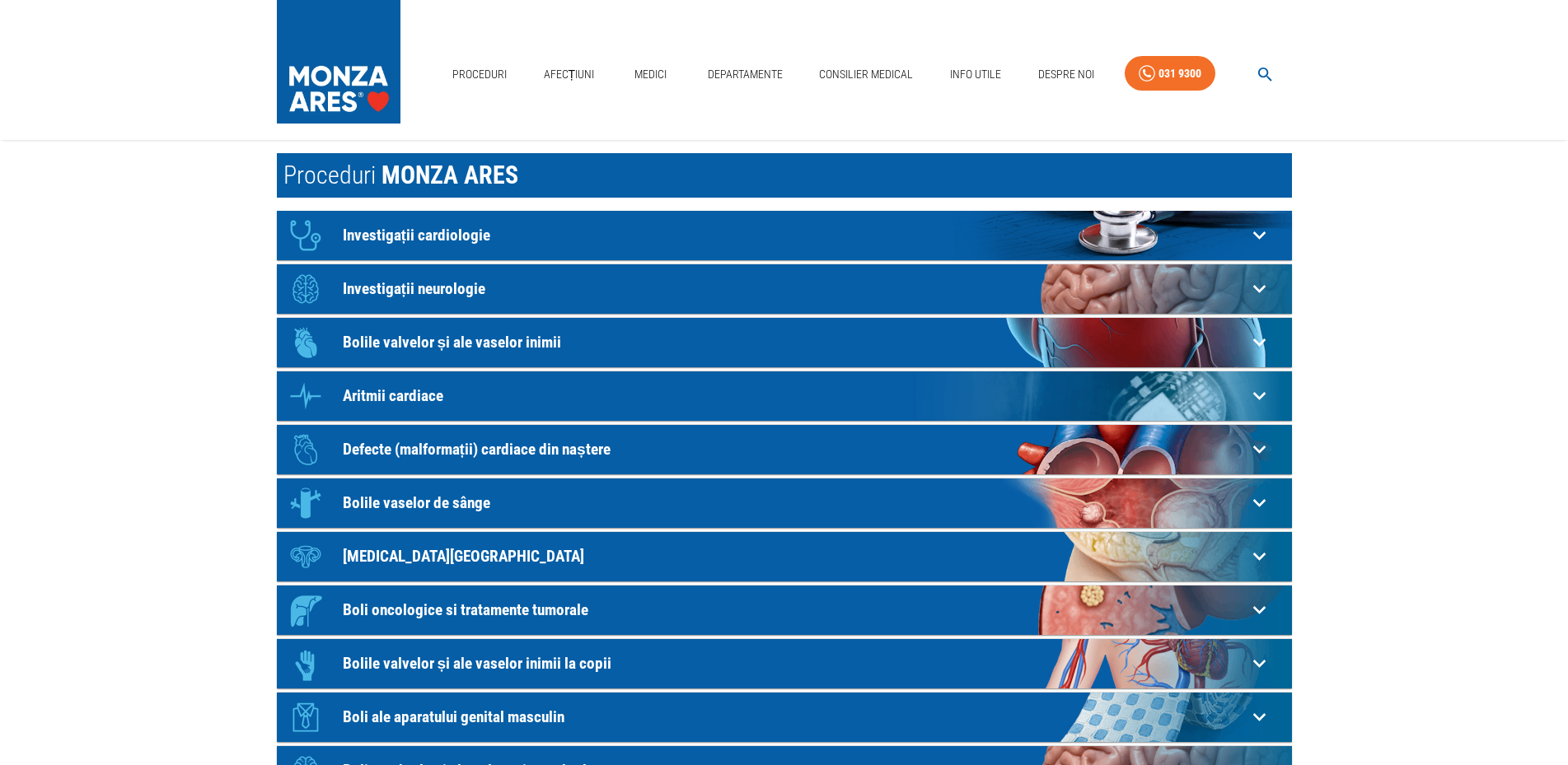
scroll to position [84, 0]
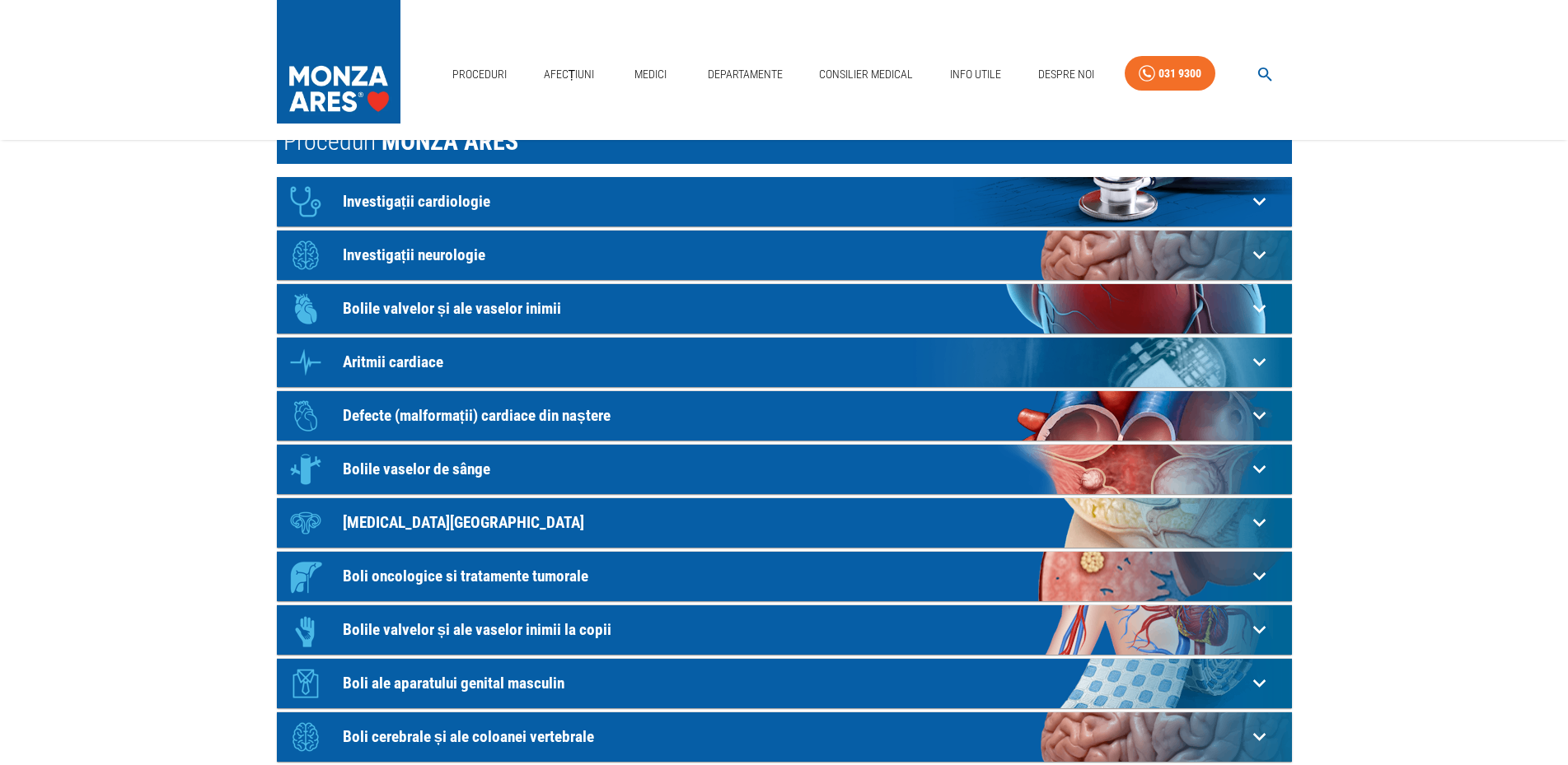
click at [441, 251] on p "Investigații neurologie" at bounding box center [794, 254] width 904 height 17
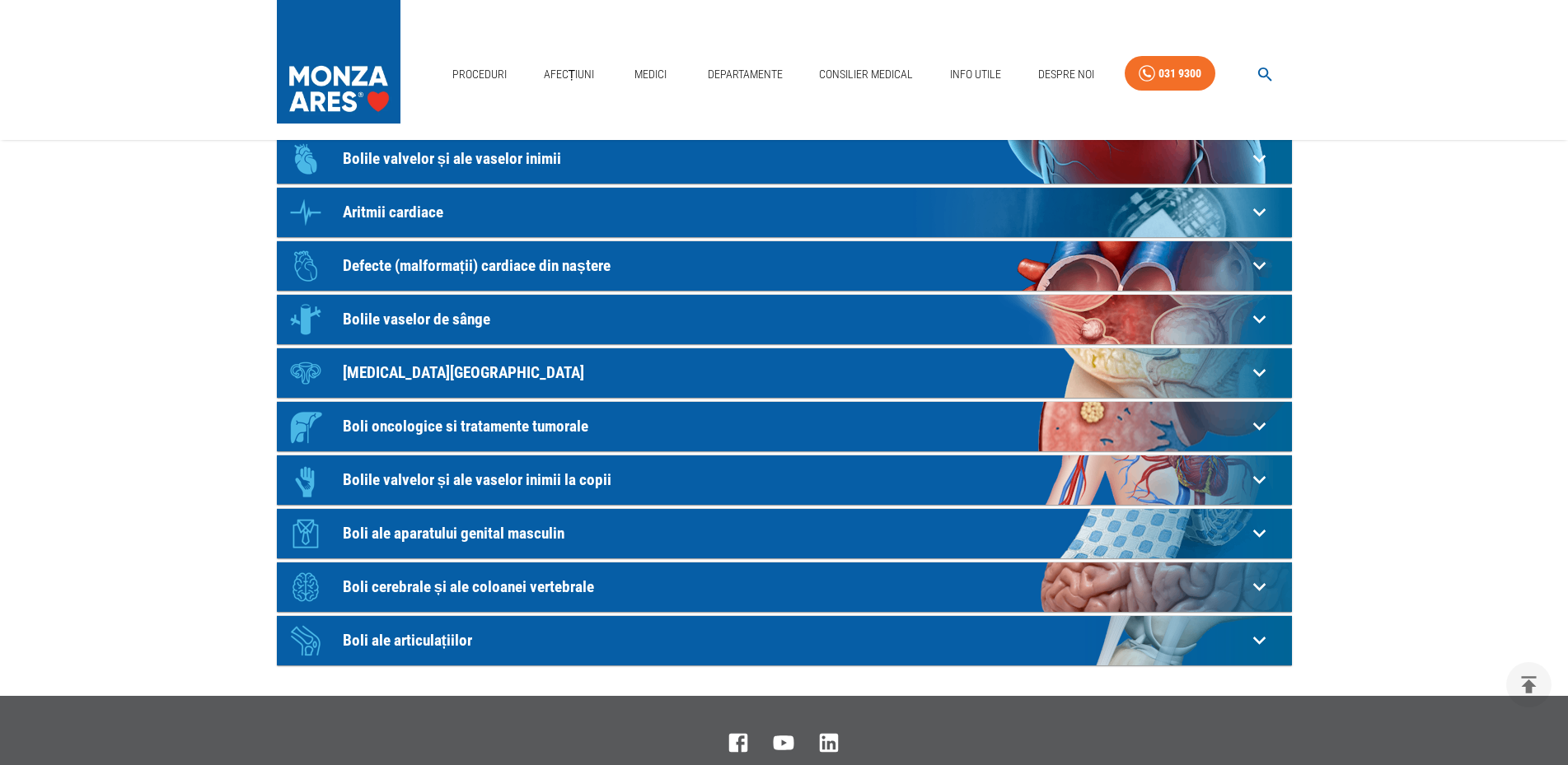
scroll to position [420, 0]
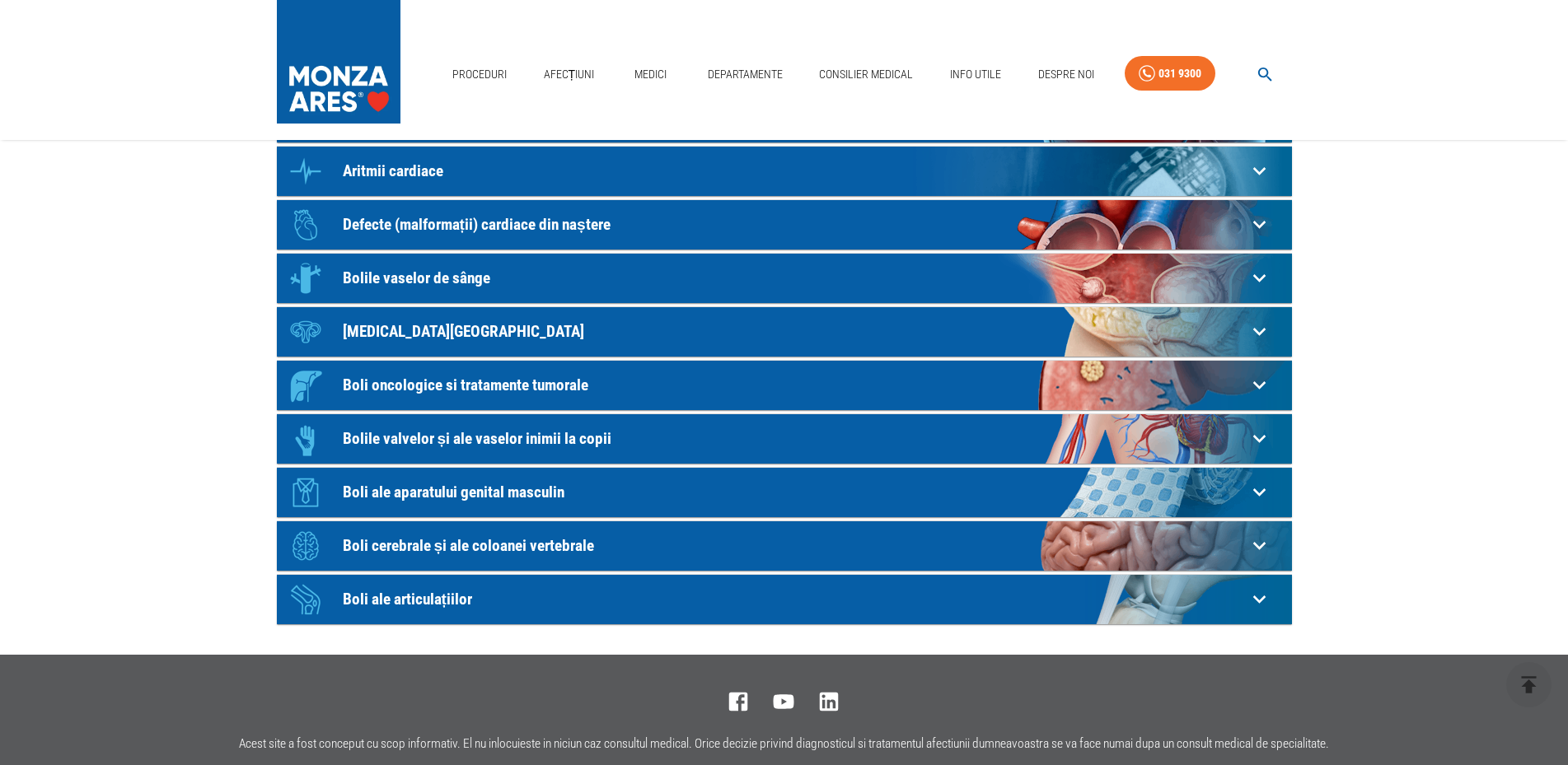
click at [465, 284] on p "Bolile vaselor de sânge" at bounding box center [794, 277] width 904 height 17
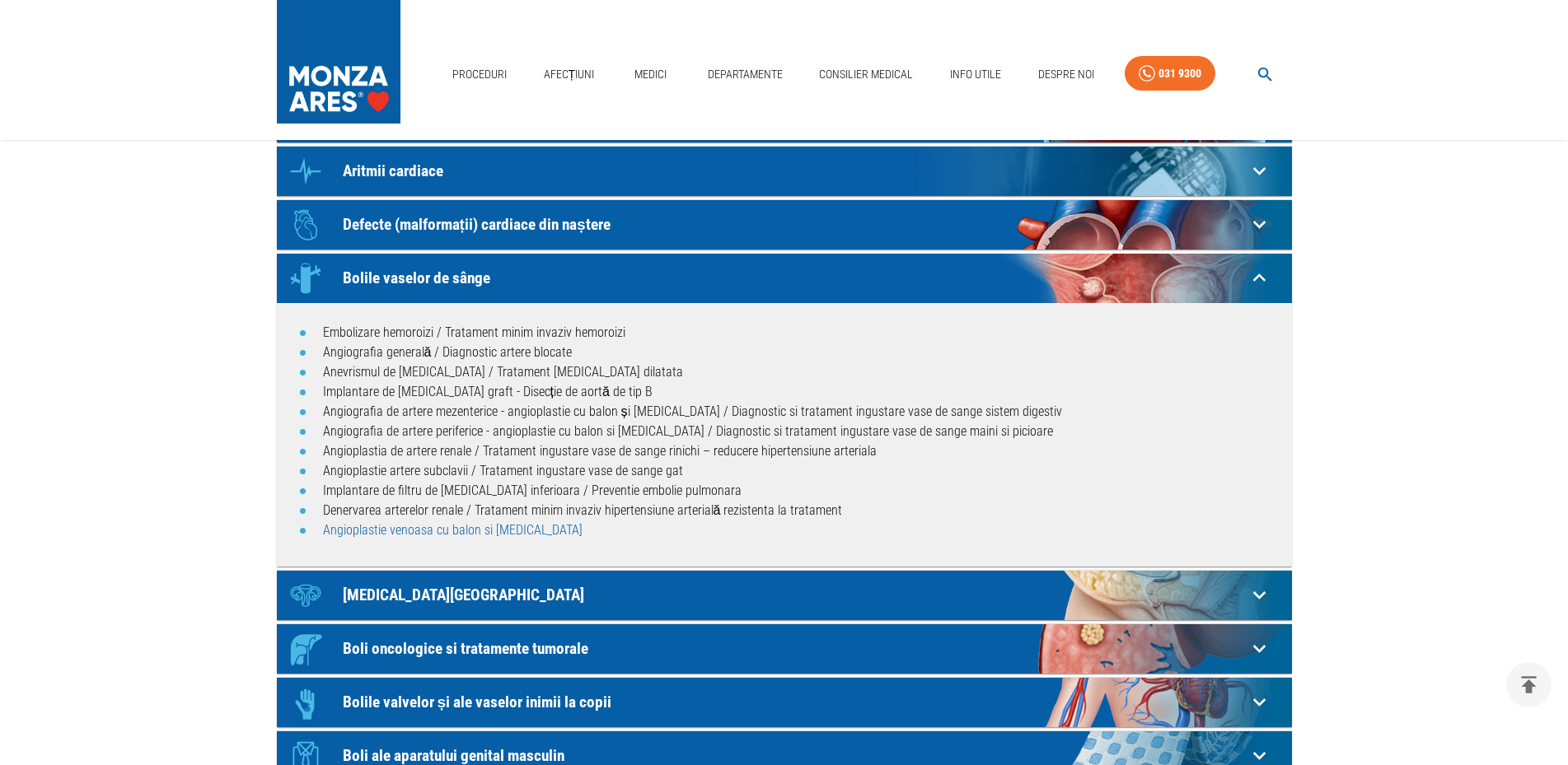
click at [451, 531] on link "Angioplastie venoasa cu balon si [MEDICAL_DATA]" at bounding box center [452, 530] width 259 height 16
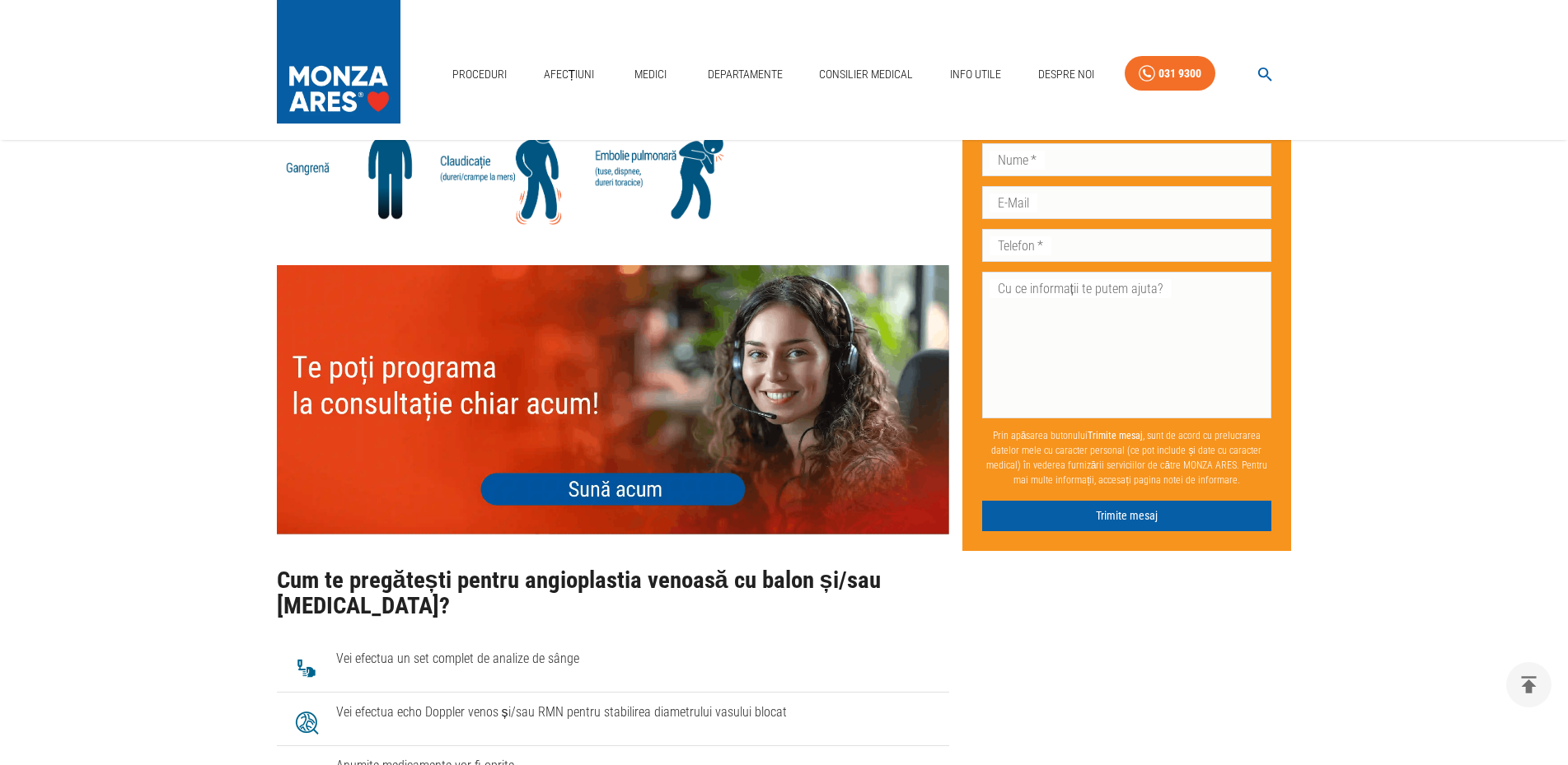
scroll to position [2184, 0]
